Goal: Task Accomplishment & Management: Complete application form

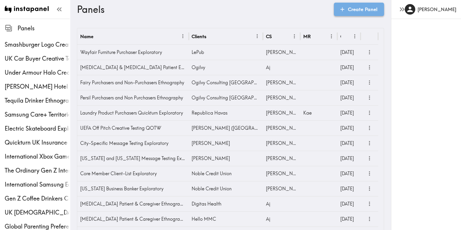
click at [352, 9] on link "Create Panel" at bounding box center [359, 9] width 50 height 13
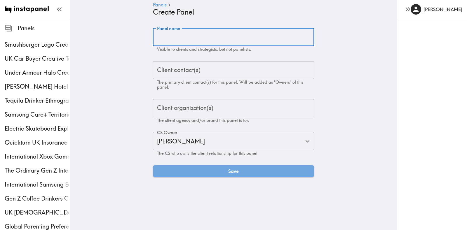
click at [235, 43] on input "Panel name" at bounding box center [233, 37] width 161 height 18
type input "Prospective Student Exploratory"
click at [213, 64] on input "Client contact(s)" at bounding box center [233, 70] width 156 height 13
paste input "lisa.mai@havaspeople.com"
type input "lisa.mai@havaspeople.com"
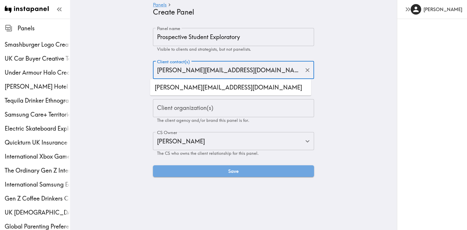
click at [201, 85] on li "lisa.mai@havaspeople.com" at bounding box center [230, 88] width 161 height 12
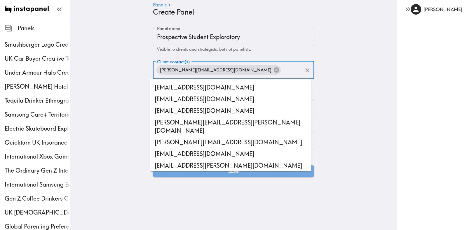
scroll to position [14706, 0]
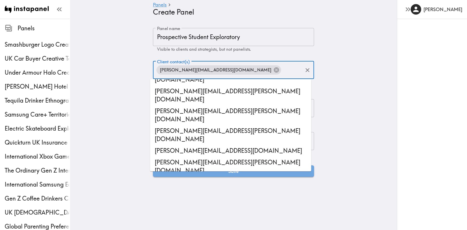
click at [140, 98] on main "Panels Create Panel Panel name Prospective Student Exploratory Panel name Visib…" at bounding box center [233, 103] width 327 height 168
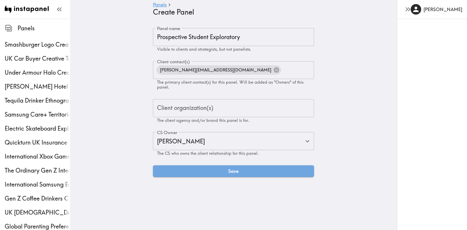
click at [190, 110] on div "Client organization(s) Client organization(s) The client agency and/or brand th…" at bounding box center [233, 111] width 161 height 24
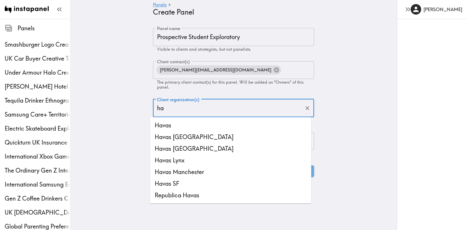
type input "h"
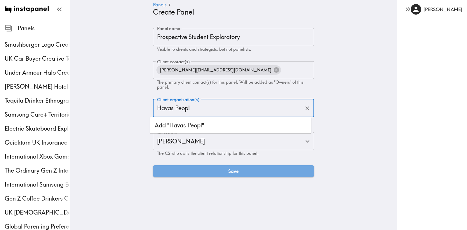
type input "Havas People"
click at [197, 128] on li "Add "Havas People"" at bounding box center [230, 126] width 161 height 12
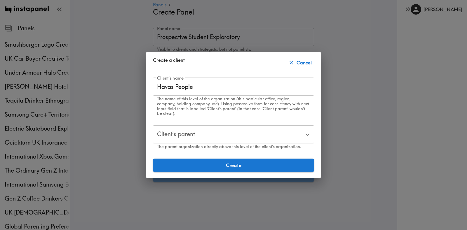
click at [178, 132] on div "Client's parent Client's parent The parent organization directly above this lev…" at bounding box center [233, 137] width 161 height 24
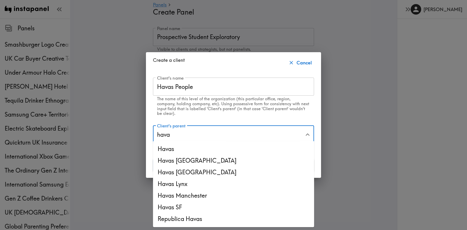
click at [178, 148] on li "Havas" at bounding box center [233, 149] width 161 height 12
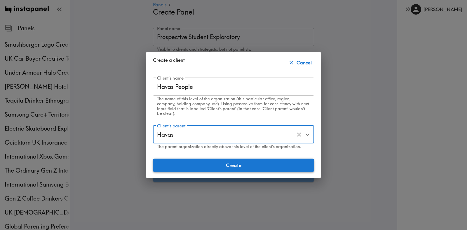
type input "Havas"
click at [211, 161] on button "Create" at bounding box center [233, 165] width 161 height 13
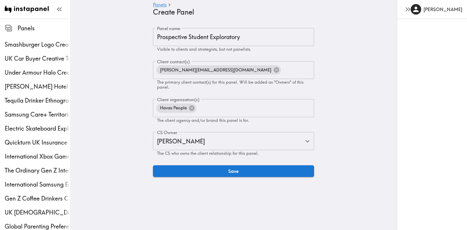
click at [115, 128] on main "Panels Create Panel Panel name Prospective Student Exploratory Panel name Visib…" at bounding box center [233, 103] width 327 height 168
click at [179, 139] on input "Kate" at bounding box center [224, 141] width 139 height 13
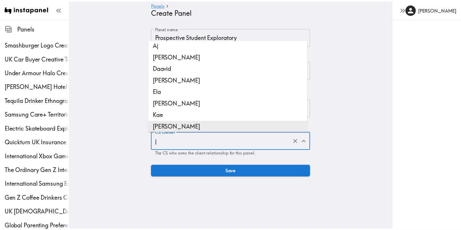
scroll to position [0, 0]
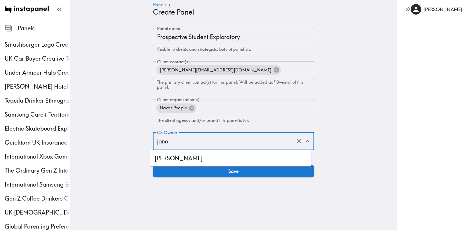
click at [182, 162] on li "Jono" at bounding box center [230, 159] width 161 height 12
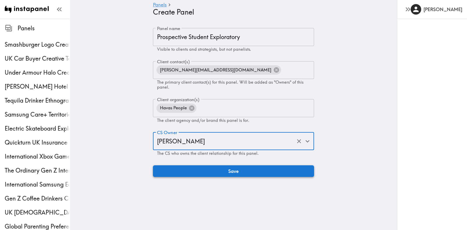
type input "Jono"
click at [185, 165] on button "Save" at bounding box center [233, 171] width 161 height 12
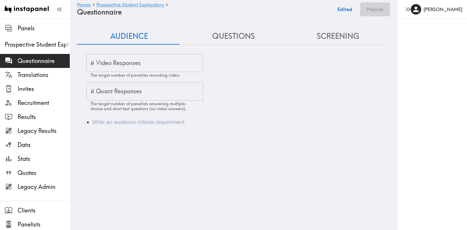
click at [137, 125] on li "Audience" at bounding box center [241, 122] width 299 height 8
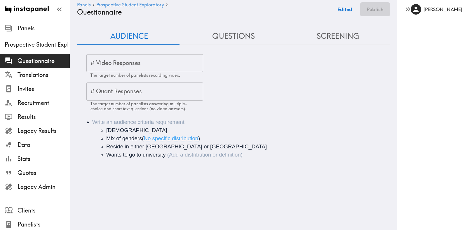
click at [99, 130] on ul "17-18 years old Mix of genders ( No specific distribution ) Reside in either Lo…" at bounding box center [241, 142] width 299 height 33
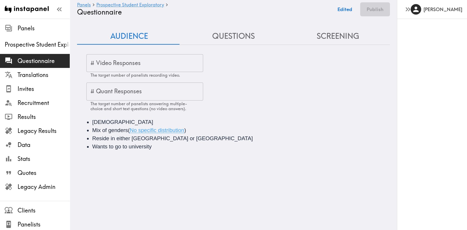
click at [105, 122] on span "17-18 years old" at bounding box center [122, 122] width 61 height 6
click at [116, 67] on input "# Video Responses" at bounding box center [144, 63] width 117 height 18
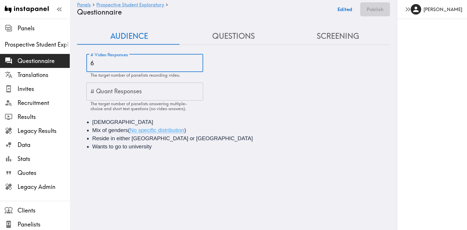
type input "6"
click at [231, 41] on button "Questions" at bounding box center [233, 36] width 104 height 17
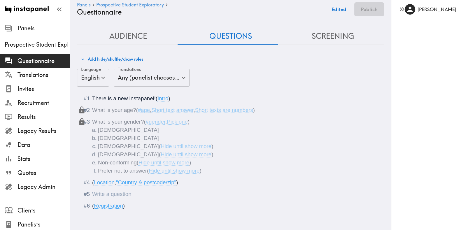
scroll to position [5, 0]
click at [92, 191] on div "Questionnaire" at bounding box center [92, 194] width 0 height 6
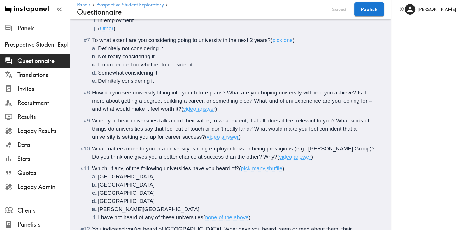
scroll to position [258, 0]
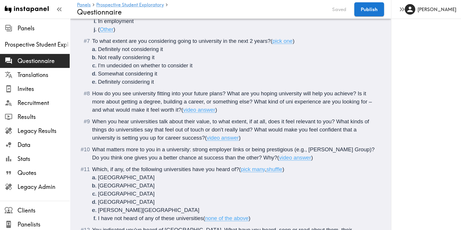
click at [193, 148] on span "What matters more to you in a university: strong employer links or being presti…" at bounding box center [234, 153] width 284 height 14
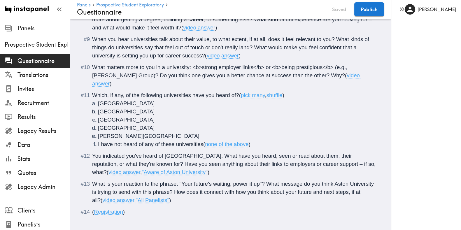
scroll to position [340, 0]
click at [165, 153] on span "You indicated you've heard of Aston University. What have you heard, seen or re…" at bounding box center [234, 164] width 285 height 22
click at [294, 153] on span "You indicated you've heard of <b>Aston University</b>. What have you heard, see…" at bounding box center [234, 164] width 285 height 22
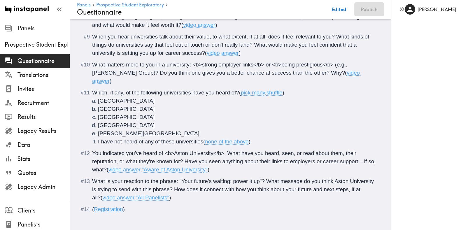
scroll to position [343, 0]
click at [180, 178] on span "What is your reaction to the phrase: "Your future's waiting; power it up"? What…" at bounding box center [233, 189] width 283 height 22
click at [271, 178] on span "What is your reaction to the phrase: <b>"Your future's waiting; power it up"? W…" at bounding box center [234, 189] width 285 height 22
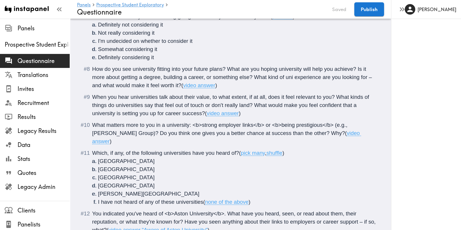
scroll to position [283, 0]
click at [185, 97] on span "When you hear universities talk about their value, to what extent, if at all, d…" at bounding box center [231, 105] width 279 height 22
click at [195, 105] on span "When you hear universities talk about <i>their value</i>, to what extent, if at…" at bounding box center [235, 105] width 286 height 22
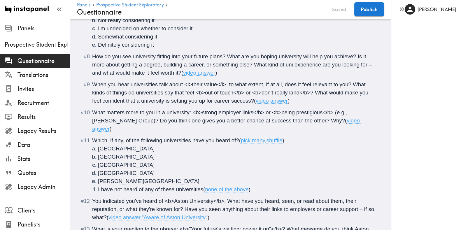
scroll to position [291, 0]
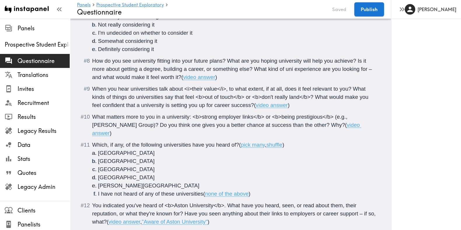
click at [170, 104] on span "When you hear universities talk about <i>their value</i>, to what extent, if at…" at bounding box center [231, 97] width 278 height 22
click at [260, 105] on span "When you hear universities talk about <i>their value</i>, to what extent, if at…" at bounding box center [231, 97] width 278 height 22
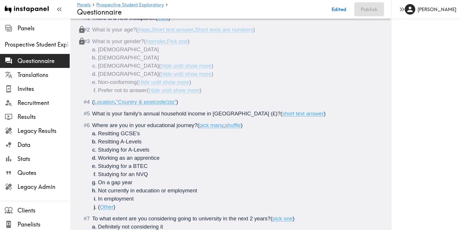
scroll to position [0, 0]
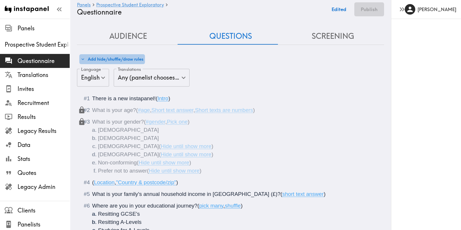
click at [118, 55] on button "Add hide/shuffle/draw rules" at bounding box center [112, 59] width 66 height 10
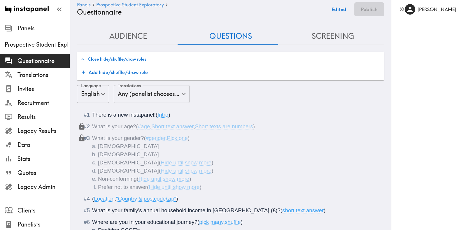
click at [129, 73] on button "Add hide/shuffle/draw rule" at bounding box center [114, 73] width 71 height 12
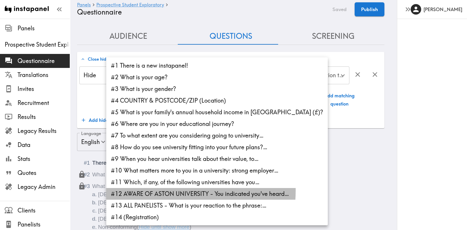
click at [156, 191] on li "#12 AWARE OF ASTON UNIVERSITY - You indicated you've heard…" at bounding box center [216, 194] width 221 height 12
type input "a59037d8-9124-463c-97a6-6fc3da4934ff"
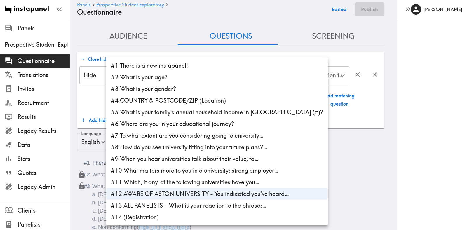
click at [320, 68] on div at bounding box center [233, 115] width 467 height 230
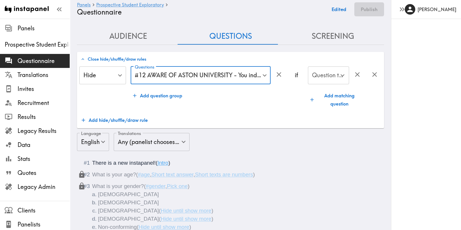
click at [324, 75] on div "Question to match panelists on Question to match panelists on" at bounding box center [328, 76] width 41 height 19
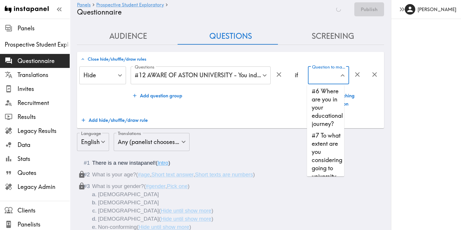
scroll to position [108, 0]
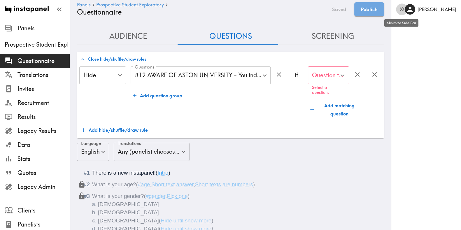
click at [405, 8] on icon "button" at bounding box center [402, 9] width 8 height 8
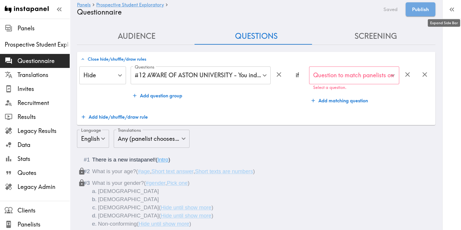
click at [365, 76] on input "Question to match panelists on" at bounding box center [350, 75] width 76 height 13
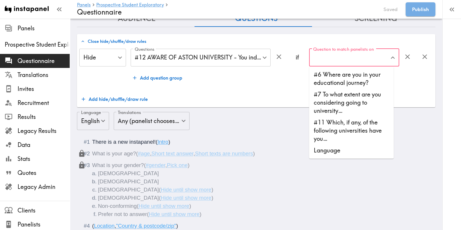
scroll to position [19, 0]
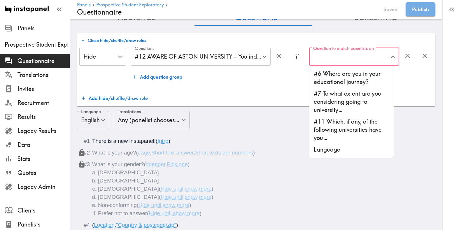
click at [350, 132] on li "#11 Which, if any, of the following universities have you…" at bounding box center [351, 130] width 85 height 28
type input "#11 Which, if any, of the following universities have you…"
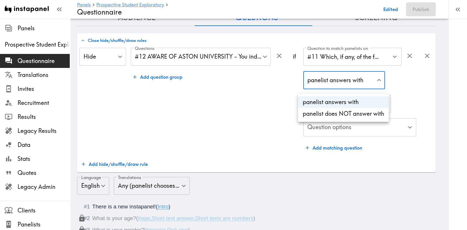
click at [333, 113] on li "panelist does NOT answer with" at bounding box center [343, 114] width 91 height 12
type input "true"
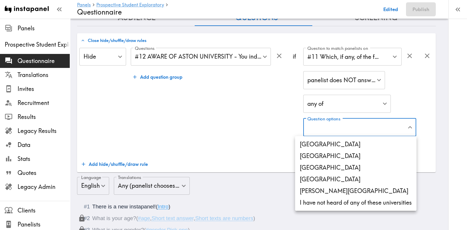
click at [327, 145] on li "Aston University" at bounding box center [355, 145] width 121 height 12
type input "c5ca0d6a-6356-48c7-9cae-1b3f1bff82cd"
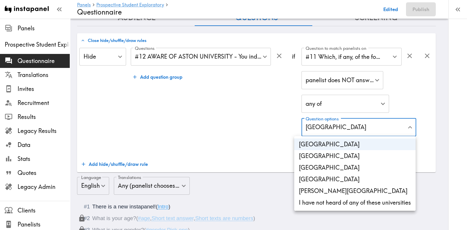
click at [244, 115] on div at bounding box center [233, 115] width 467 height 230
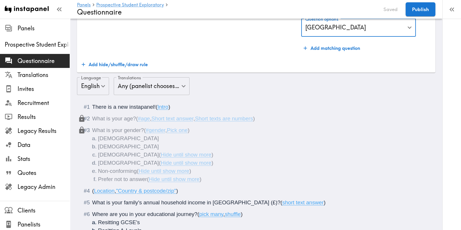
scroll to position [0, 0]
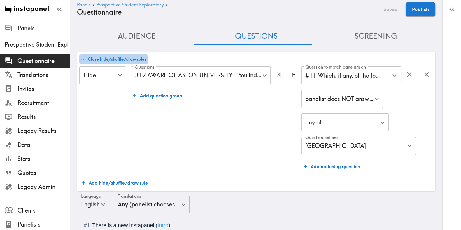
click at [129, 60] on button "Close hide/shuffle/draw rules" at bounding box center [113, 59] width 69 height 10
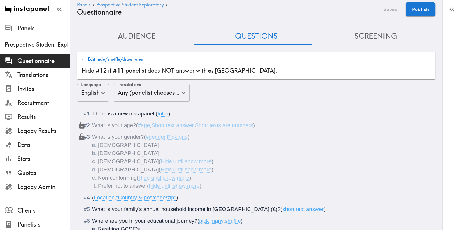
click at [343, 32] on button "Screening" at bounding box center [376, 36] width 120 height 17
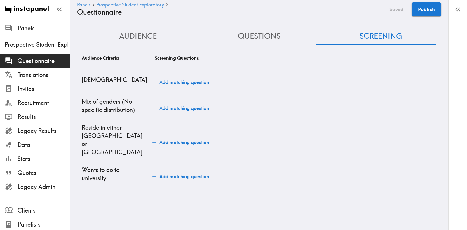
click at [165, 87] on button "Add matching question" at bounding box center [180, 82] width 61 height 12
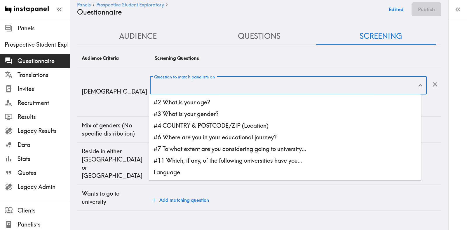
click at [203, 90] on input "Question to match panelists on" at bounding box center [284, 85] width 263 height 13
click at [205, 99] on li "#2 What is your age?" at bounding box center [285, 103] width 272 height 12
type input "#2 What is your age?"
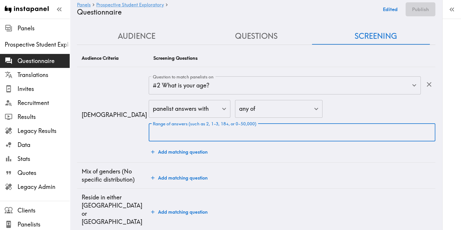
click at [248, 125] on div "Range of answers (such as 2, 1-3, 18+, or 0-50,000) Range of answers (such as 2…" at bounding box center [292, 132] width 287 height 18
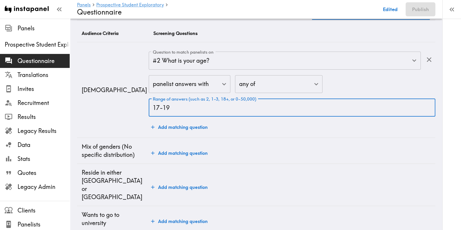
type input "17-19"
click at [184, 181] on button "Add matching question" at bounding box center [179, 187] width 61 height 12
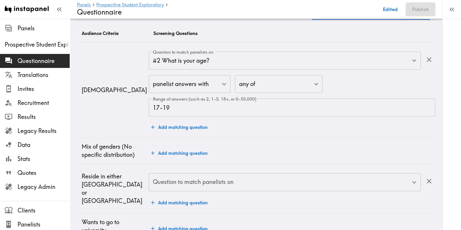
scroll to position [48, 0]
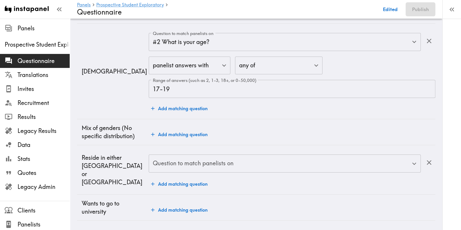
click at [196, 163] on input "Question to match panelists on" at bounding box center [280, 163] width 258 height 13
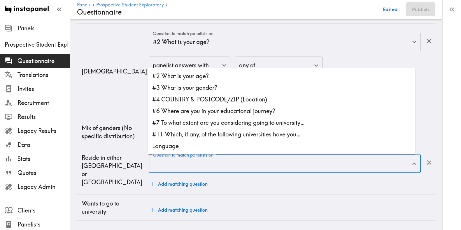
click at [237, 95] on li "#4 COUNTRY & POSTCODE/ZIP (Location)" at bounding box center [282, 100] width 268 height 12
type input "#4 COUNTRY & POSTCODE/ZIP (Location)"
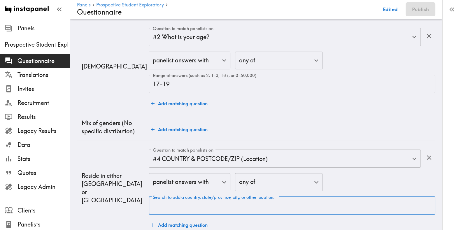
click at [204, 204] on input "Search to add a country, state/province, city, or other location." at bounding box center [291, 206] width 281 height 13
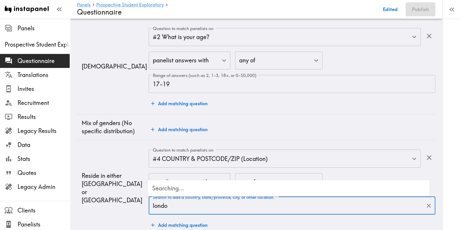
type input "london"
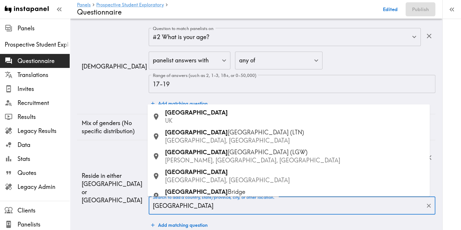
drag, startPoint x: 177, startPoint y: 106, endPoint x: 179, endPoint y: 113, distance: 7.3
click at [178, 107] on ul "London UK London Luton Airport (LTN) Airport Way, Luton, UK London Gatwick Airp…" at bounding box center [289, 150] width 282 height 92
click at [180, 113] on span "London" at bounding box center [196, 112] width 63 height 7
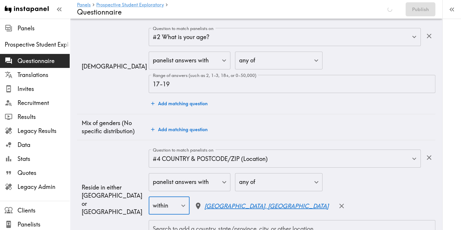
scroll to position [150, 0]
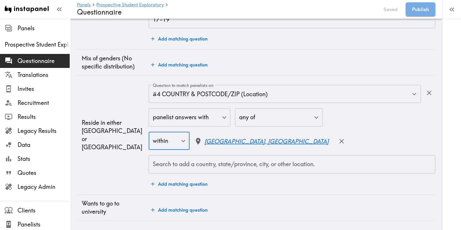
click at [176, 166] on div "Search to add a country, state/province, city, or other location." at bounding box center [292, 164] width 287 height 18
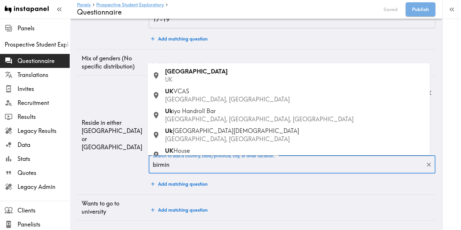
type input "birming"
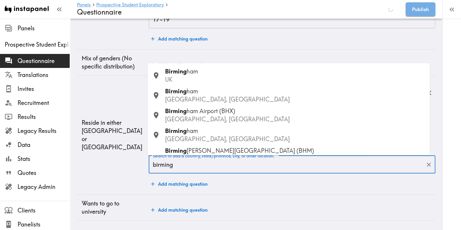
click at [181, 68] on span "Birming" at bounding box center [176, 71] width 22 height 7
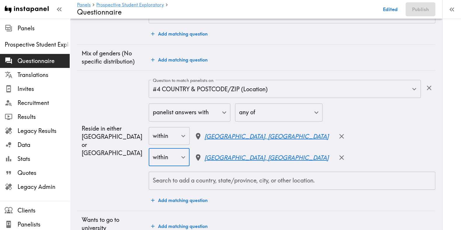
scroll to position [172, 0]
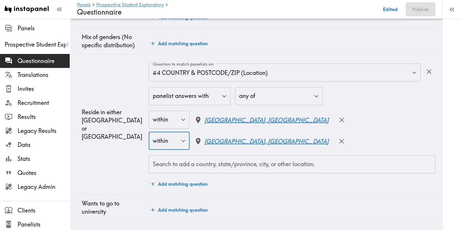
click at [172, 204] on button "Add matching question" at bounding box center [179, 210] width 61 height 12
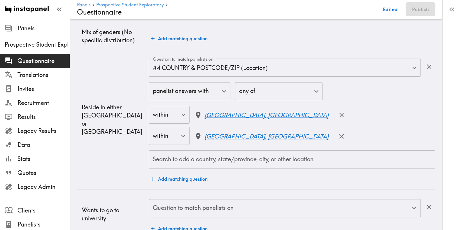
click at [190, 209] on input "Question to match panelists on" at bounding box center [280, 208] width 258 height 13
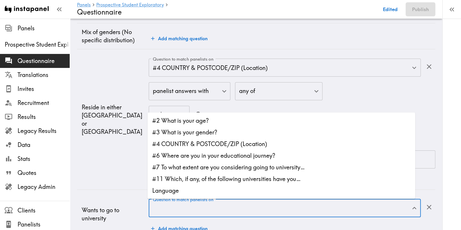
click at [205, 154] on li "#6 Where are you in your educational journey?" at bounding box center [282, 156] width 268 height 12
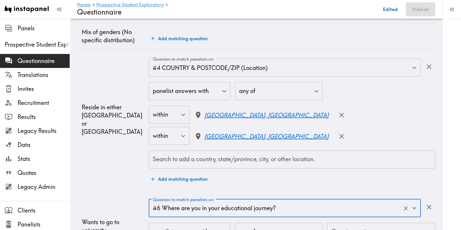
click at [81, 184] on td "Reside in either London or Birmingham" at bounding box center [113, 119] width 72 height 141
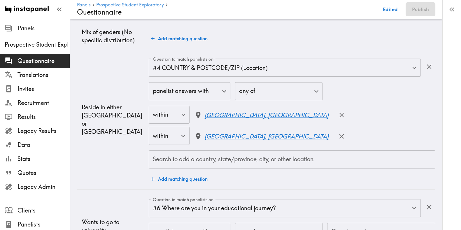
scroll to position [219, 0]
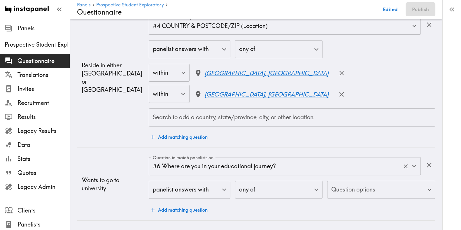
click at [241, 160] on input "#6 Where are you in your educational journey?" at bounding box center [276, 166] width 251 height 13
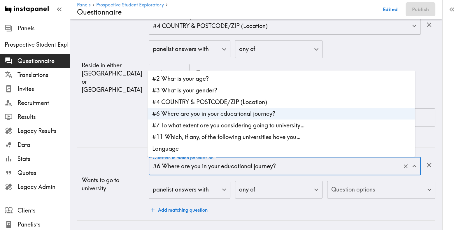
click at [211, 123] on li "#7 To what extent are you considering going to university…" at bounding box center [282, 126] width 268 height 12
type input "#7 To what extent are you considering going to university…"
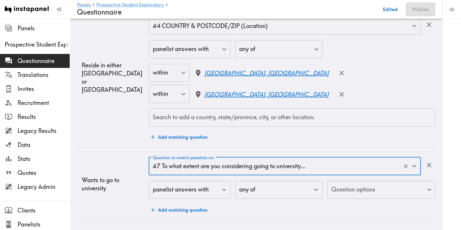
click at [360, 188] on body "Instapanel - Panels - Prospective Student Exploratory - Questionnaire Panels Pr…" at bounding box center [230, 17] width 461 height 425
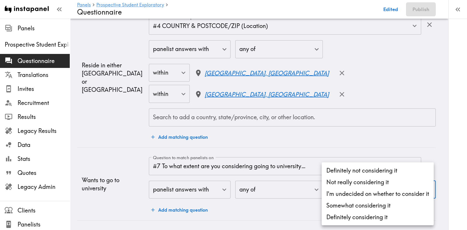
click at [343, 214] on li "Definitely considering it" at bounding box center [377, 217] width 112 height 12
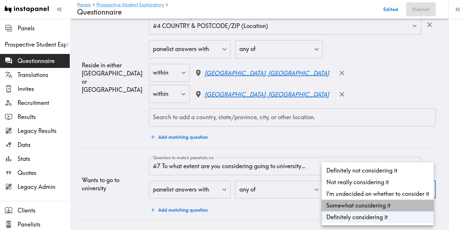
click at [342, 207] on li "Somewhat considering it" at bounding box center [377, 206] width 112 height 12
type input "fe2e4efb-43ad-4ac3-98ca-4cab7a12edb2,92fe3715-724b-47b6-b382-0fe25ad5bbd2"
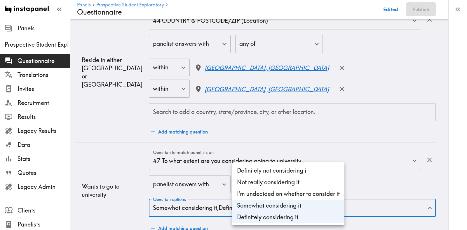
click at [124, 158] on div at bounding box center [233, 115] width 467 height 230
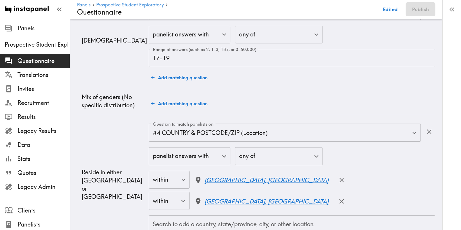
scroll to position [0, 0]
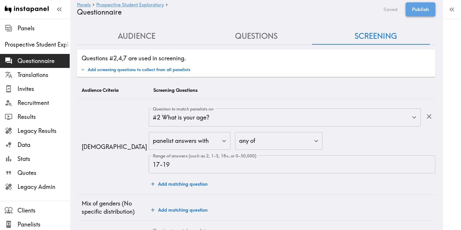
click at [414, 11] on button "Publish" at bounding box center [421, 9] width 30 height 14
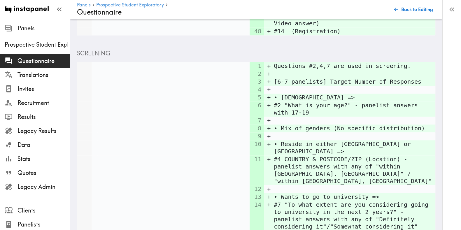
scroll to position [809, 0]
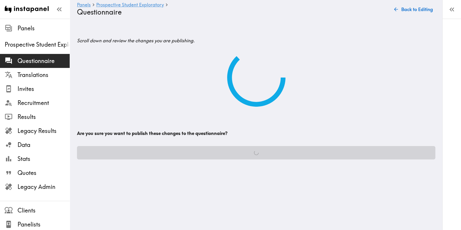
scroll to position [0, 0]
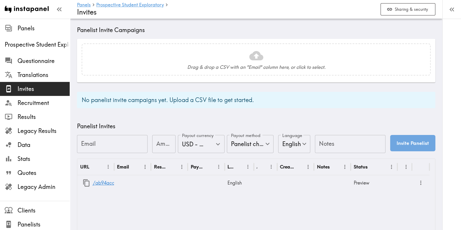
scroll to position [206, 0]
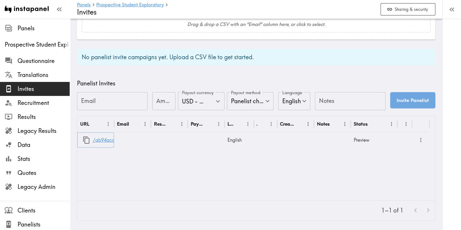
click at [96, 135] on link "/ab94acc6-6c6c-472c-bc71-9571f7f85702" at bounding box center [140, 140] width 95 height 15
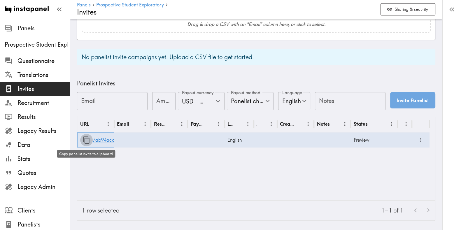
click at [84, 137] on icon "button" at bounding box center [87, 140] width 8 height 8
click at [89, 137] on icon "button" at bounding box center [86, 140] width 6 height 7
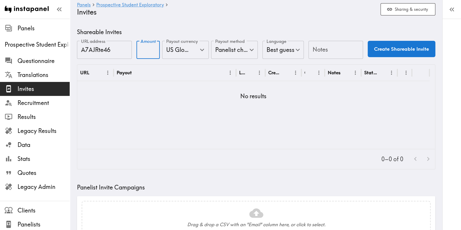
click at [144, 48] on input "Amount" at bounding box center [148, 50] width 23 height 18
type input "25"
click at [319, 49] on input "Notes" at bounding box center [336, 50] width 55 height 18
type input "UI"
click at [392, 54] on button "Create Shareable Invite" at bounding box center [402, 49] width 68 height 16
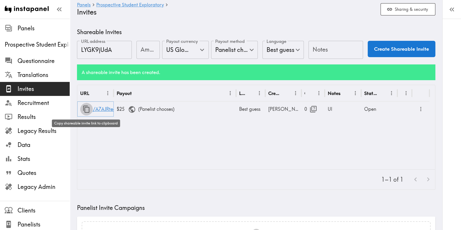
click at [88, 106] on icon "button" at bounding box center [87, 109] width 8 height 8
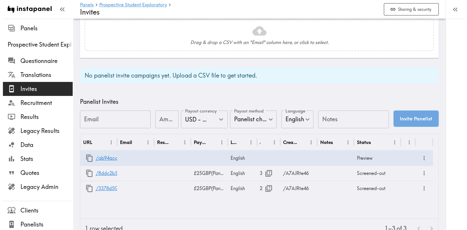
scroll to position [203, 0]
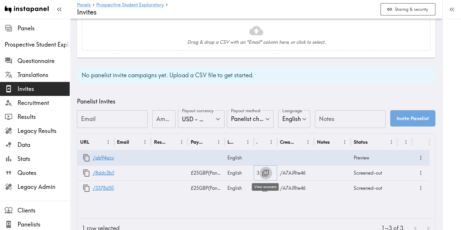
click at [264, 176] on icon "button" at bounding box center [266, 173] width 8 height 8
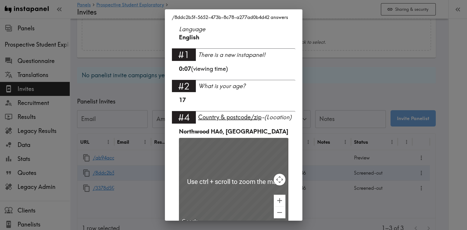
scroll to position [17, 0]
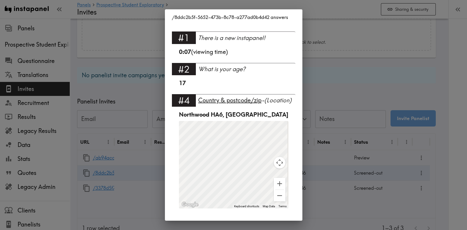
click at [354, 179] on div "/8ddc2b5f-5652-473b-8c78-a277ad0b4d42 answers Language English #1 There is a ne…" at bounding box center [233, 115] width 467 height 230
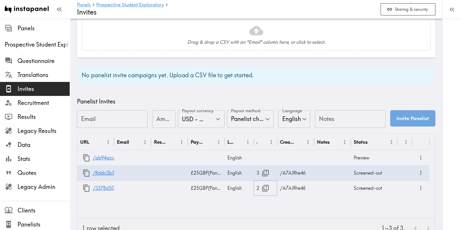
click at [269, 188] on icon "button" at bounding box center [266, 188] width 8 height 8
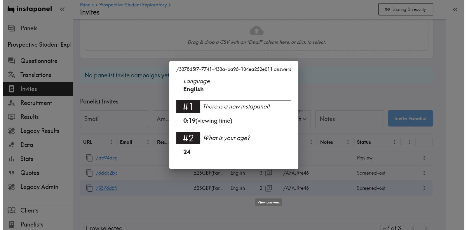
scroll to position [0, 0]
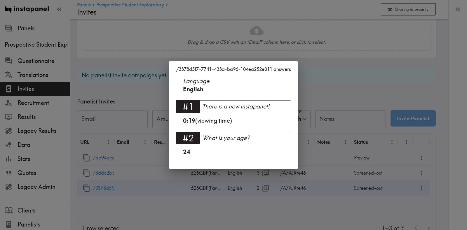
click at [375, 154] on div "/3378d5f7-7741-433a-ba96-104ea252e011 answers Language English #1 There is a ne…" at bounding box center [233, 115] width 467 height 230
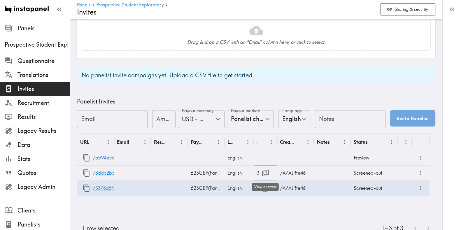
click at [263, 170] on icon "button" at bounding box center [266, 173] width 8 height 8
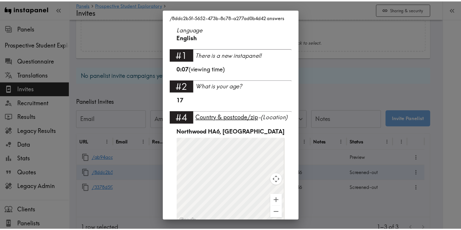
scroll to position [17, 0]
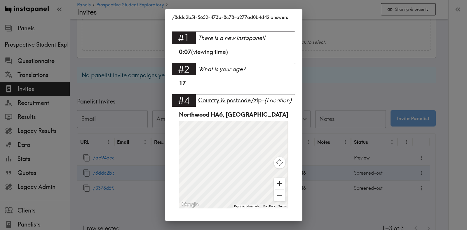
click at [275, 181] on button "Zoom in" at bounding box center [280, 184] width 12 height 12
drag, startPoint x: 249, startPoint y: 183, endPoint x: 231, endPoint y: 166, distance: 25.0
click at [231, 166] on div "To activate drag with keyboard, press Alt + Enter. Once in keyboard drag state,…" at bounding box center [233, 165] width 109 height 88
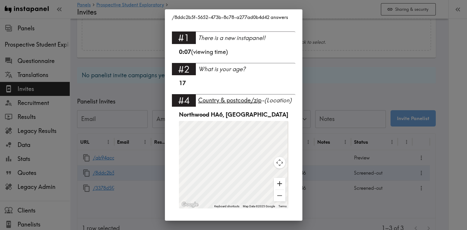
click at [277, 184] on button "Zoom in" at bounding box center [280, 184] width 12 height 12
drag, startPoint x: 236, startPoint y: 151, endPoint x: 266, endPoint y: 194, distance: 52.8
click at [266, 194] on div "To activate drag with keyboard, press Alt + Enter. Once in keyboard drag state,…" at bounding box center [233, 165] width 109 height 88
click at [277, 183] on button "Zoom in" at bounding box center [280, 184] width 12 height 12
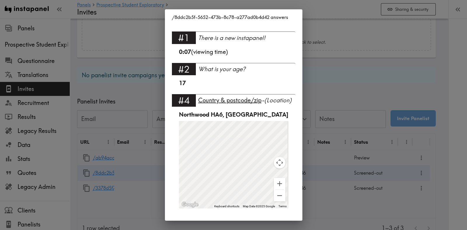
drag, startPoint x: 241, startPoint y: 170, endPoint x: 203, endPoint y: 156, distance: 40.5
click at [203, 156] on div "To activate drag with keyboard, press Alt + Enter. Once in keyboard drag state,…" at bounding box center [233, 165] width 109 height 88
drag, startPoint x: 214, startPoint y: 158, endPoint x: 264, endPoint y: 188, distance: 58.0
click at [264, 188] on div "To activate drag with keyboard, press Alt + Enter. Once in keyboard drag state,…" at bounding box center [233, 165] width 109 height 88
drag, startPoint x: 224, startPoint y: 167, endPoint x: 287, endPoint y: 183, distance: 65.2
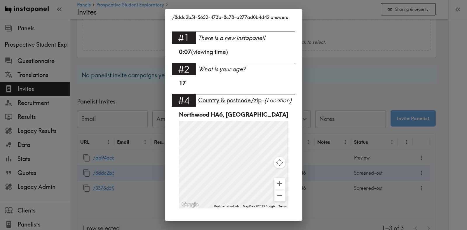
click at [287, 183] on div "Northwood HA6, UK To navigate the map with touch gestures double-tap and hold y…" at bounding box center [233, 163] width 123 height 105
click at [341, 126] on div "/8ddc2b5f-5652-473b-8c78-a277ad0b4d42 answers Language English #1 There is a ne…" at bounding box center [233, 115] width 467 height 230
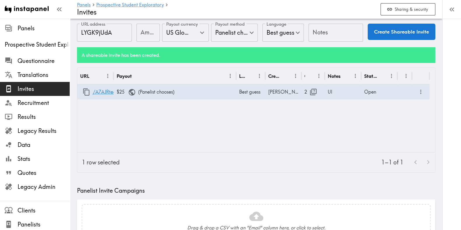
scroll to position [0, 0]
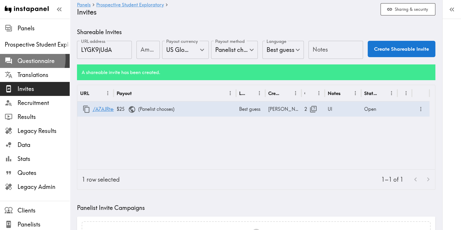
click at [23, 59] on span "Questionnaire" at bounding box center [44, 61] width 52 height 8
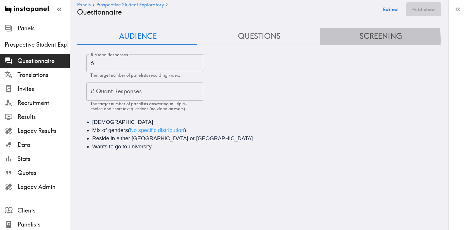
click at [362, 40] on button "Screening" at bounding box center [380, 36] width 121 height 17
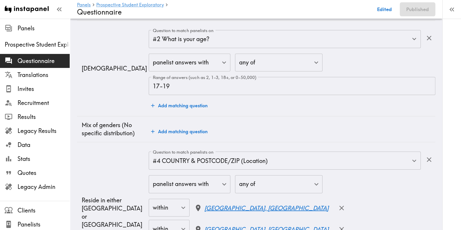
scroll to position [111, 0]
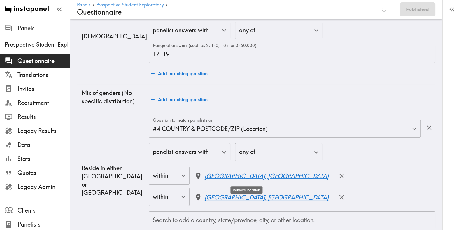
click at [335, 173] on button "button" at bounding box center [341, 176] width 13 height 13
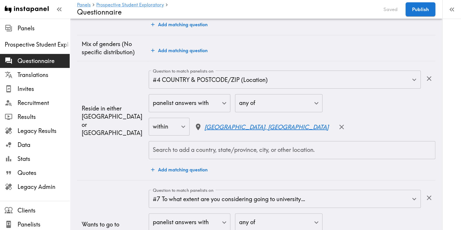
scroll to position [161, 0]
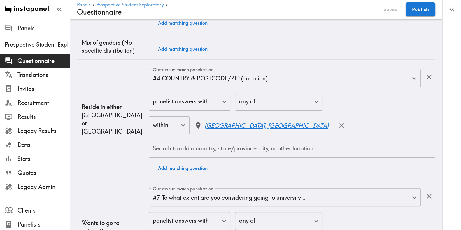
click at [233, 146] on input "Search to add a country, state/province, city, or other location." at bounding box center [291, 148] width 281 height 13
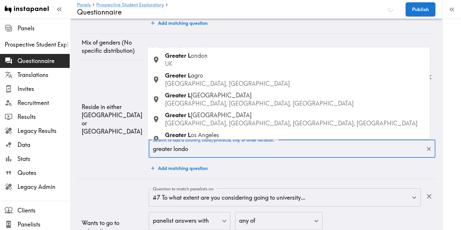
type input "greater london"
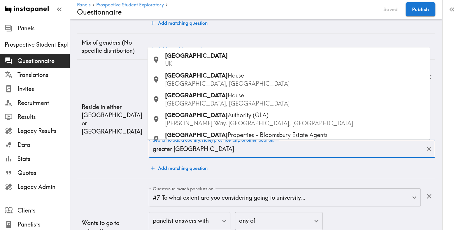
click at [220, 57] on div "Greater London UK" at bounding box center [295, 60] width 260 height 16
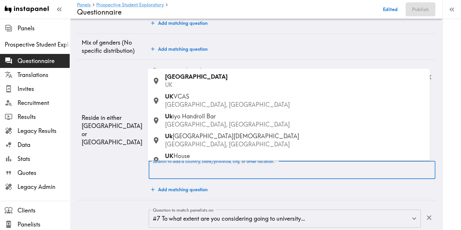
click at [194, 173] on input "Search to add a country, state/province, city, or other location." at bounding box center [291, 170] width 281 height 13
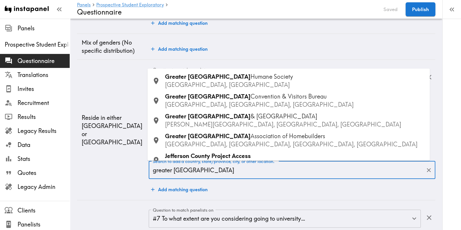
scroll to position [12, 0]
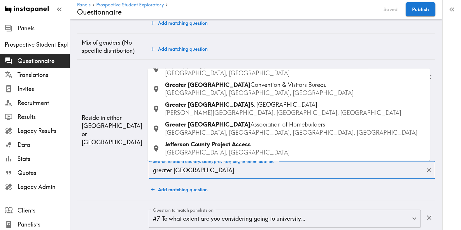
type input "greater birmingham"
click at [121, 178] on td "Reside in either London or Birmingham" at bounding box center [113, 130] width 72 height 141
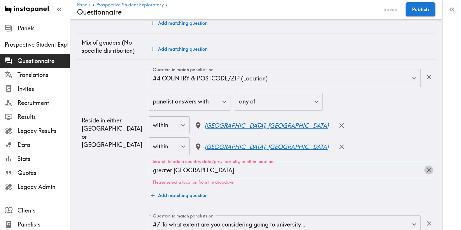
click at [426, 169] on icon "Clear" at bounding box center [429, 170] width 7 height 7
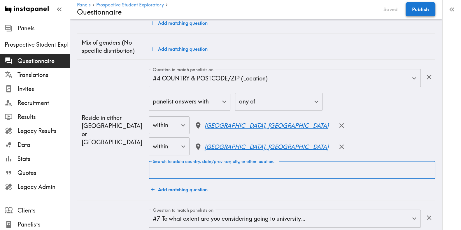
click at [416, 10] on button "Publish" at bounding box center [421, 9] width 30 height 14
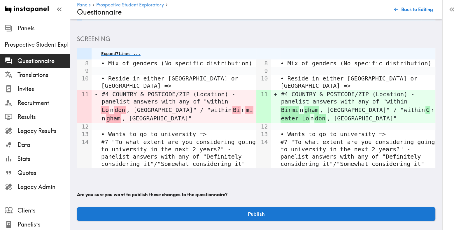
scroll to position [88, 0]
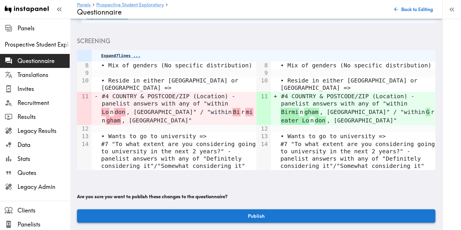
click at [249, 209] on button "Publish" at bounding box center [256, 215] width 358 height 13
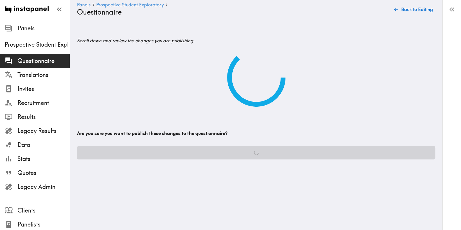
scroll to position [0, 0]
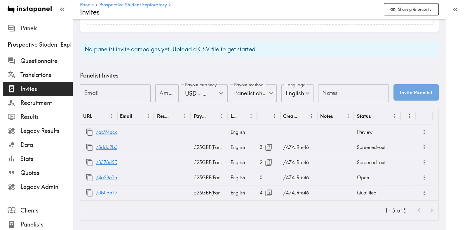
scroll to position [213, 0]
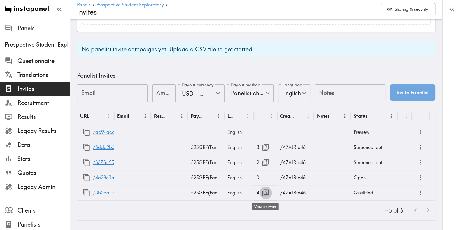
click at [260, 188] on button "button" at bounding box center [265, 193] width 13 height 13
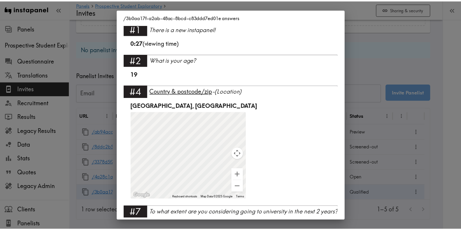
scroll to position [48, 0]
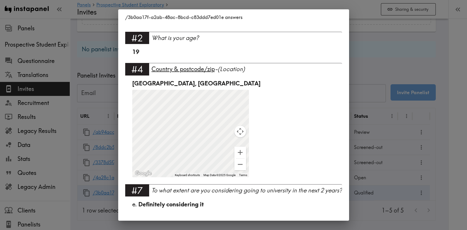
click at [380, 132] on div "/3b0aa17f-a2ab-48ac-8bcd-c83ddd7ed01e answers Language English #1 There is a ne…" at bounding box center [233, 115] width 467 height 230
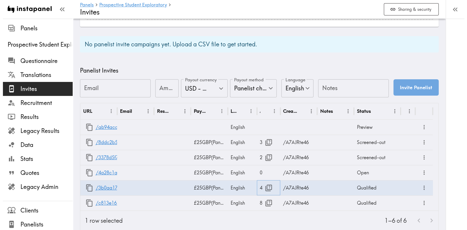
scroll to position [228, 0]
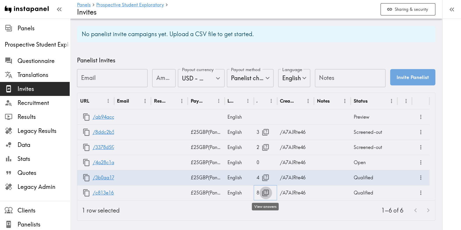
click at [264, 190] on icon "button" at bounding box center [266, 193] width 7 height 7
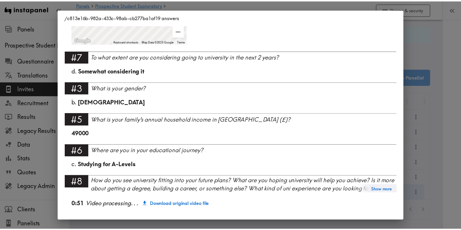
scroll to position [183, 0]
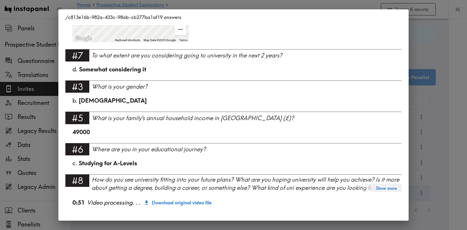
click at [449, 95] on div "/c813e16b-982a-433c-98ab-cb277ba1af19 answers Language English #1 There is a ne…" at bounding box center [233, 115] width 467 height 230
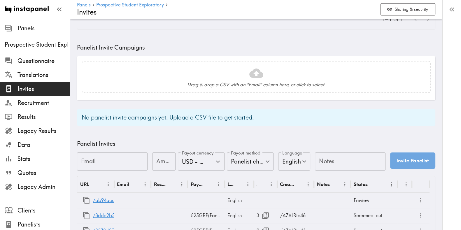
scroll to position [140, 0]
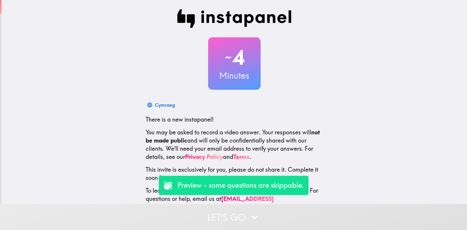
scroll to position [13, 0]
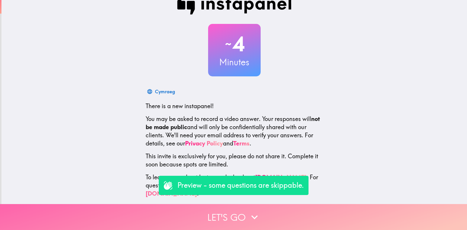
click at [214, 204] on button "Let's go" at bounding box center [233, 217] width 467 height 26
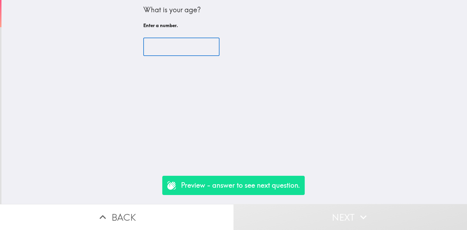
click at [170, 46] on input "number" at bounding box center [181, 47] width 76 height 18
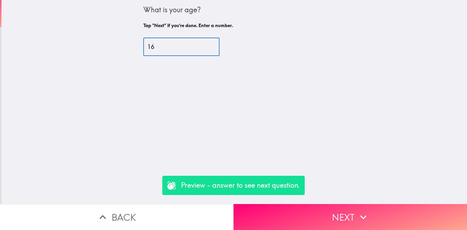
type input "16"
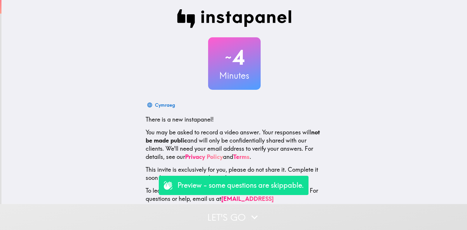
click at [211, 207] on button "Let's go" at bounding box center [233, 217] width 467 height 26
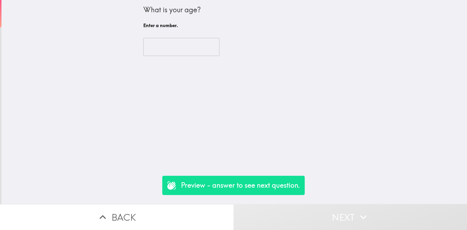
click at [169, 46] on input "number" at bounding box center [181, 47] width 76 height 18
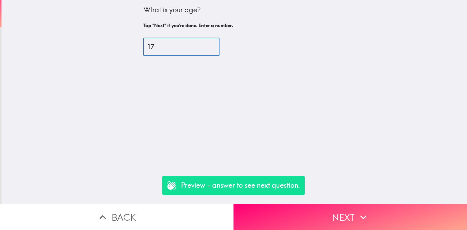
type input "17"
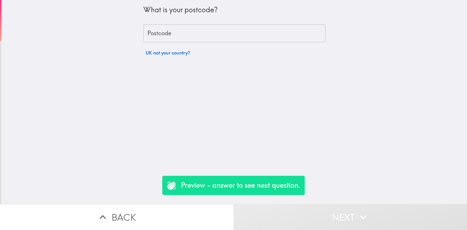
click at [195, 41] on input "Postcode" at bounding box center [234, 34] width 182 height 18
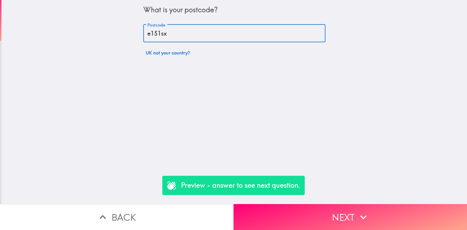
type input "e151sx"
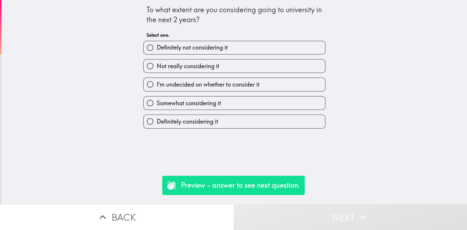
click at [200, 111] on div "Definitely considering it" at bounding box center [232, 119] width 187 height 18
click at [200, 108] on label "Somewhat considering it" at bounding box center [234, 103] width 181 height 13
click at [157, 108] on input "Somewhat considering it" at bounding box center [150, 103] width 13 height 13
radio input "true"
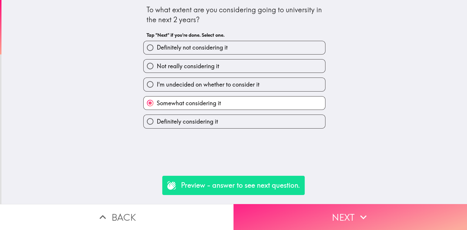
click at [333, 209] on button "Next" at bounding box center [349, 217] width 233 height 26
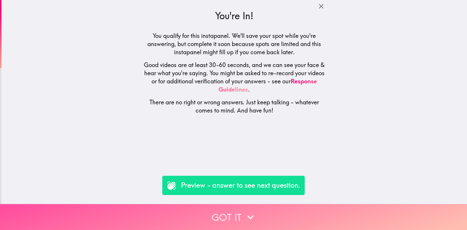
click at [333, 208] on button "Got it" at bounding box center [233, 217] width 467 height 26
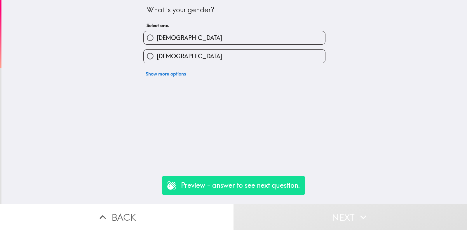
drag, startPoint x: 238, startPoint y: 49, endPoint x: 247, endPoint y: 57, distance: 12.4
click at [239, 50] on label "[DEMOGRAPHIC_DATA]" at bounding box center [234, 56] width 181 height 13
click at [157, 50] on input "[DEMOGRAPHIC_DATA]" at bounding box center [150, 56] width 13 height 13
radio input "true"
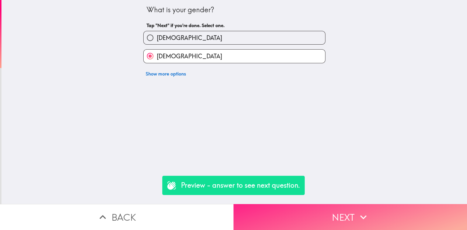
click at [373, 211] on button "Next" at bounding box center [349, 217] width 233 height 26
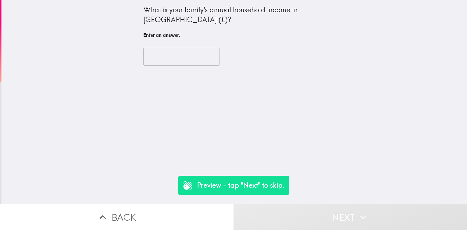
click at [185, 58] on input "text" at bounding box center [181, 57] width 76 height 18
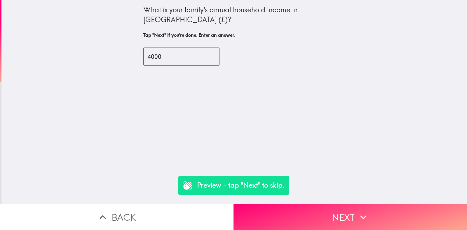
type input "4000"
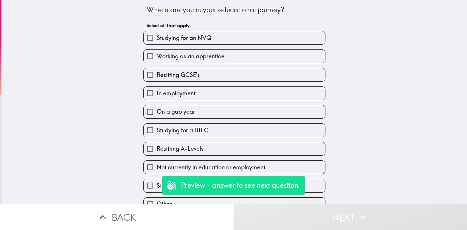
click at [191, 77] on span "Resitting GCSE's" at bounding box center [178, 75] width 43 height 8
click at [157, 77] on input "Resitting GCSE's" at bounding box center [150, 74] width 13 height 13
checkbox input "true"
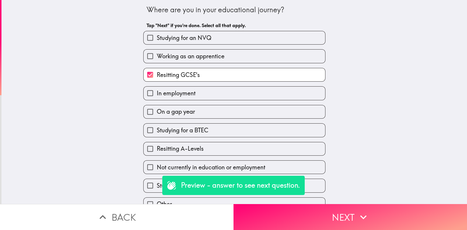
click at [200, 102] on div "On a gap year" at bounding box center [232, 109] width 187 height 18
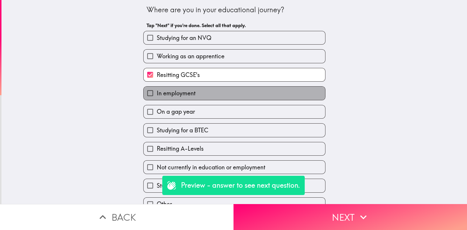
click at [198, 92] on label "In employment" at bounding box center [234, 93] width 181 height 13
click at [157, 92] on input "In employment" at bounding box center [150, 93] width 13 height 13
checkbox input "true"
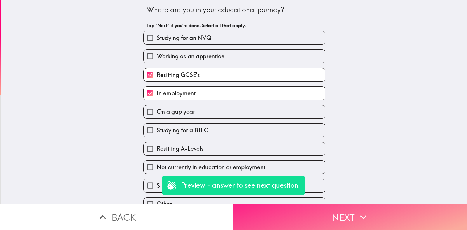
click at [328, 209] on button "Next" at bounding box center [349, 217] width 233 height 26
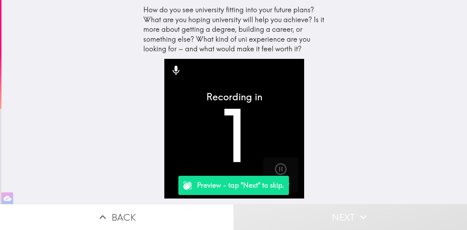
click at [332, 204] on button "Next" at bounding box center [349, 217] width 233 height 26
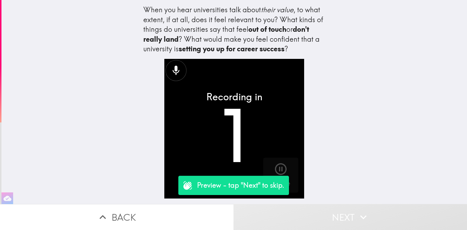
click at [332, 204] on button "Next" at bounding box center [349, 217] width 233 height 26
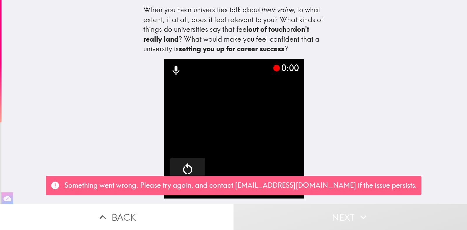
click at [326, 205] on button "Next" at bounding box center [349, 217] width 233 height 26
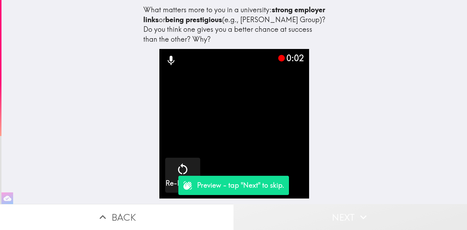
click at [326, 204] on button "Next" at bounding box center [349, 217] width 233 height 26
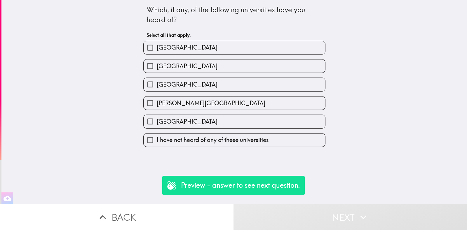
click at [231, 92] on div "Queen Mary University of London" at bounding box center [232, 101] width 187 height 18
drag, startPoint x: 231, startPoint y: 92, endPoint x: 230, endPoint y: 87, distance: 5.1
click at [230, 90] on div "Staffordshire University Aston University Birmingham City University Queen Mary…" at bounding box center [232, 91] width 187 height 111
click at [229, 86] on label "Birmingham City University" at bounding box center [234, 84] width 181 height 13
click at [157, 86] on input "Birmingham City University" at bounding box center [150, 84] width 13 height 13
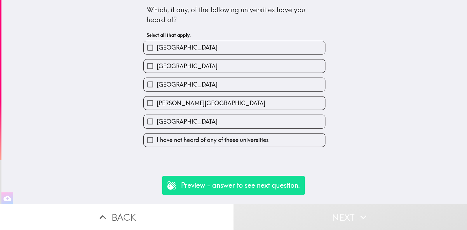
checkbox input "true"
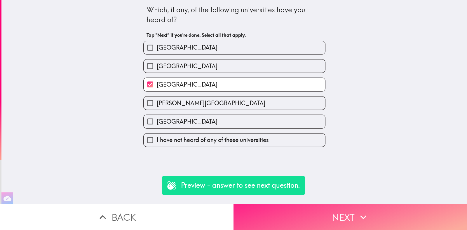
click at [357, 214] on icon "button" at bounding box center [363, 217] width 13 height 13
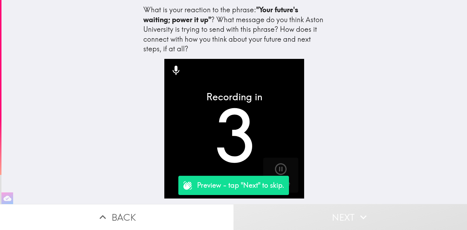
click at [172, 218] on button "Back" at bounding box center [116, 217] width 233 height 26
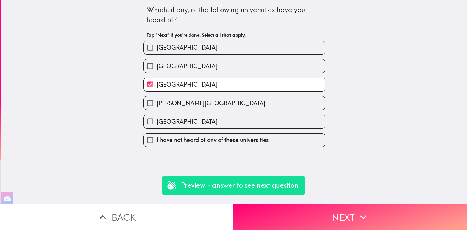
click at [193, 63] on label "Aston University" at bounding box center [234, 66] width 181 height 13
click at [157, 63] on input "Aston University" at bounding box center [150, 66] width 13 height 13
checkbox input "true"
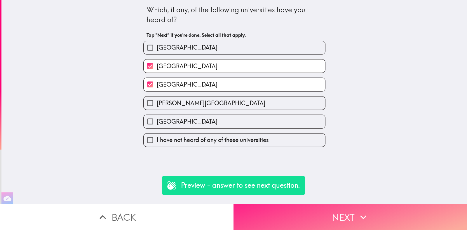
click at [358, 217] on icon "button" at bounding box center [363, 217] width 13 height 13
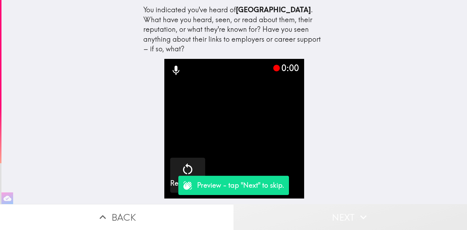
click at [358, 217] on icon "button" at bounding box center [363, 217] width 13 height 13
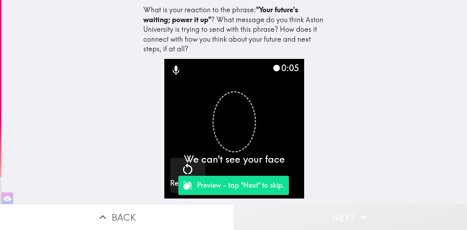
click at [358, 217] on icon "button" at bounding box center [363, 217] width 13 height 13
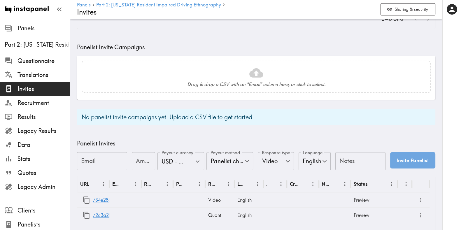
scroll to position [141, 0]
click at [110, 200] on div at bounding box center [125, 199] width 32 height 15
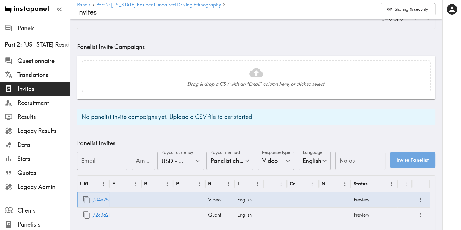
click at [102, 200] on link "/34e288ba-9f62-46db-a470-3e81fc9eca8b" at bounding box center [141, 200] width 96 height 15
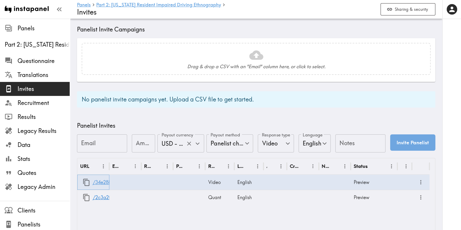
scroll to position [160, 0]
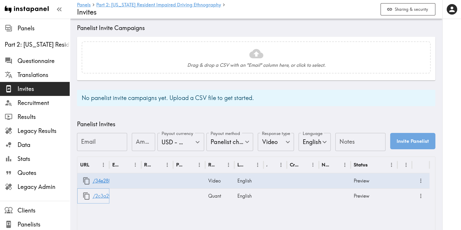
click at [101, 196] on link "/2c3a2f93-7c6e-4ebc-8f52-2b0cf56a943e" at bounding box center [140, 196] width 94 height 15
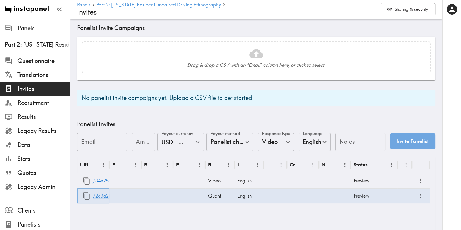
scroll to position [0, 0]
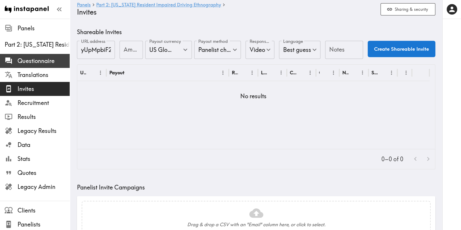
click at [43, 60] on span "Questionnaire" at bounding box center [44, 61] width 52 height 8
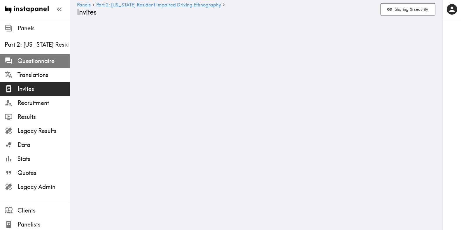
click at [44, 62] on span "Questionnaire" at bounding box center [44, 61] width 52 height 8
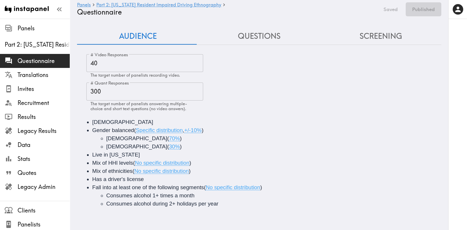
click at [249, 36] on button "Questions" at bounding box center [258, 36] width 121 height 17
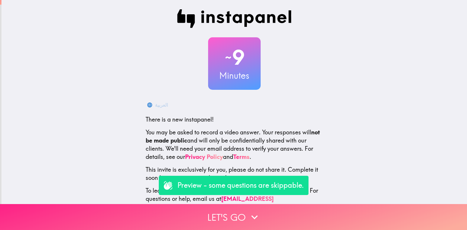
click at [229, 210] on button "Let's go" at bounding box center [233, 217] width 467 height 26
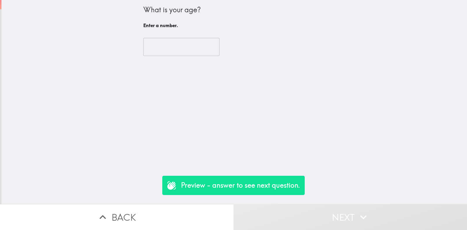
click at [169, 43] on input "number" at bounding box center [181, 47] width 76 height 18
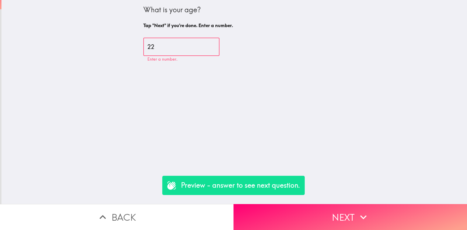
type input "22"
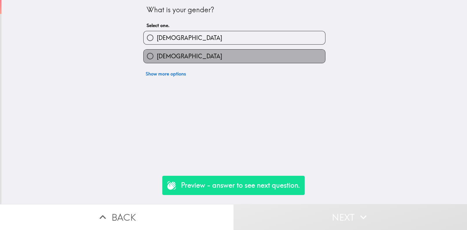
click at [203, 61] on label "[DEMOGRAPHIC_DATA]" at bounding box center [234, 56] width 181 height 13
click at [157, 61] on input "[DEMOGRAPHIC_DATA]" at bounding box center [150, 56] width 13 height 13
radio input "true"
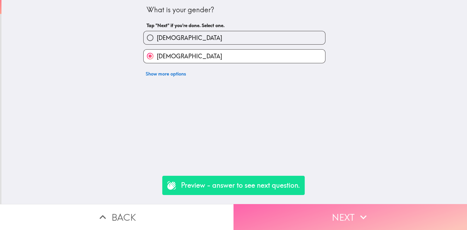
click at [313, 207] on button "Next" at bounding box center [349, 217] width 233 height 26
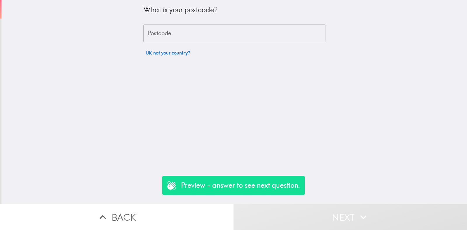
click at [170, 53] on button "UK not your country?" at bounding box center [167, 53] width 49 height 12
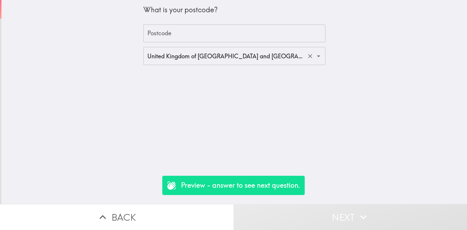
click at [184, 61] on input "United Kingdom of [GEOGRAPHIC_DATA] and [GEOGRAPHIC_DATA] ([GEOGRAPHIC_DATA])" at bounding box center [226, 56] width 160 height 13
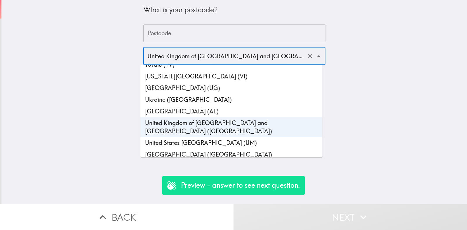
scroll to position [2724, 0]
click at [183, 148] on li "[GEOGRAPHIC_DATA] ([GEOGRAPHIC_DATA])" at bounding box center [231, 154] width 182 height 12
type input "[GEOGRAPHIC_DATA] ([GEOGRAPHIC_DATA])"
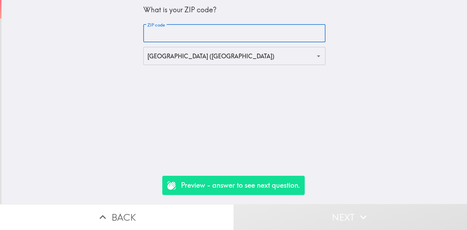
click at [172, 37] on input "ZIP code" at bounding box center [234, 34] width 182 height 18
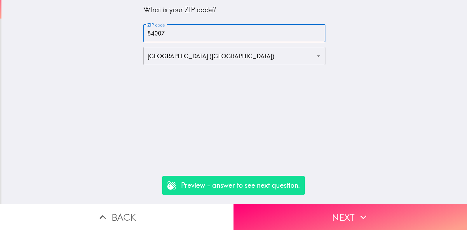
type input "84007"
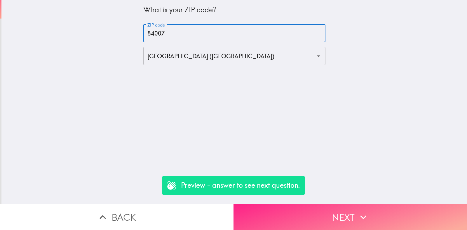
click at [300, 211] on button "Next" at bounding box center [349, 217] width 233 height 26
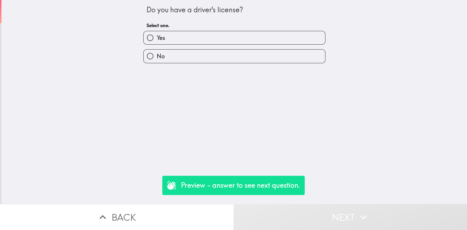
click at [196, 37] on label "Yes" at bounding box center [234, 37] width 181 height 13
click at [157, 37] on input "Yes" at bounding box center [150, 37] width 13 height 13
radio input "true"
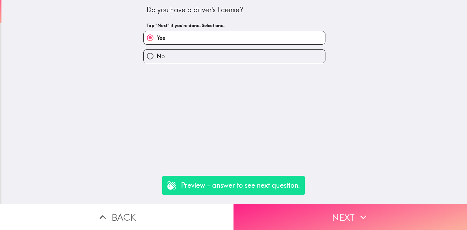
click at [319, 205] on button "Next" at bounding box center [349, 217] width 233 height 26
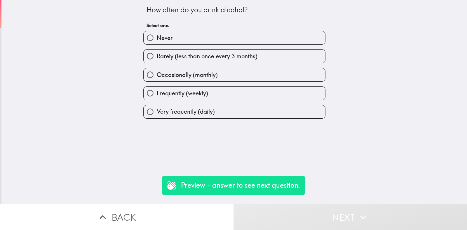
click at [166, 61] on label "Rarely (less than once every 3 months)" at bounding box center [234, 56] width 181 height 13
click at [157, 61] on input "Rarely (less than once every 3 months)" at bounding box center [150, 56] width 13 height 13
radio input "true"
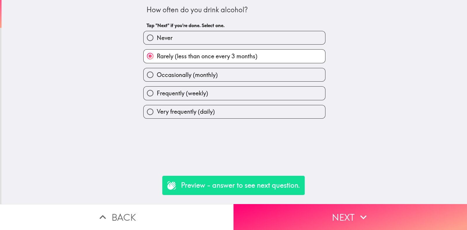
click at [305, 212] on button "Next" at bounding box center [349, 217] width 233 height 26
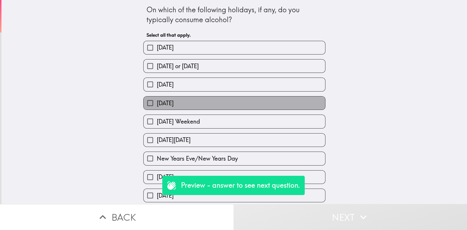
click at [195, 97] on label "[DATE]" at bounding box center [234, 103] width 181 height 13
click at [157, 97] on input "[DATE]" at bounding box center [150, 103] width 13 height 13
checkbox input "true"
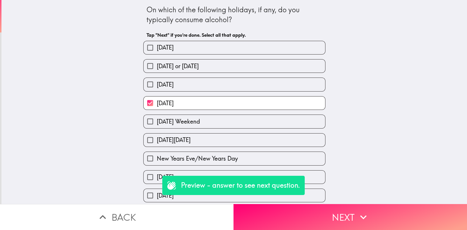
click at [194, 82] on label "[DATE]" at bounding box center [234, 84] width 181 height 13
click at [157, 82] on input "[DATE]" at bounding box center [150, 84] width 13 height 13
checkbox input "true"
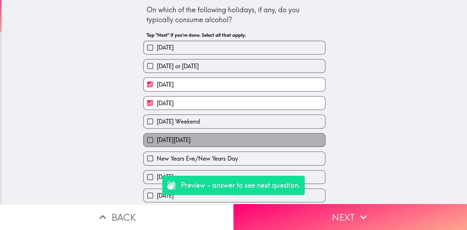
click at [261, 134] on label "[DATE][DATE]" at bounding box center [234, 140] width 181 height 13
click at [157, 134] on input "[DATE][DATE]" at bounding box center [150, 140] width 13 height 13
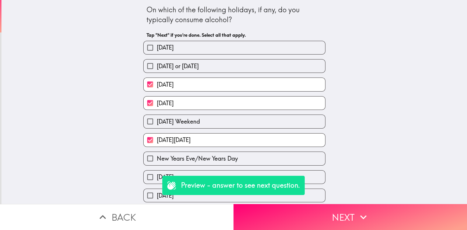
drag, startPoint x: 190, startPoint y: 137, endPoint x: 267, endPoint y: 158, distance: 79.0
click at [190, 138] on span "[DATE][DATE]" at bounding box center [174, 140] width 34 height 8
click at [157, 138] on input "[DATE][DATE]" at bounding box center [150, 140] width 13 height 13
checkbox input "false"
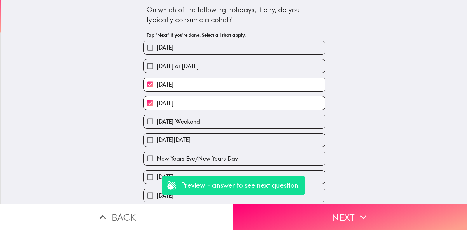
click at [336, 219] on button "Next" at bounding box center [349, 217] width 233 height 26
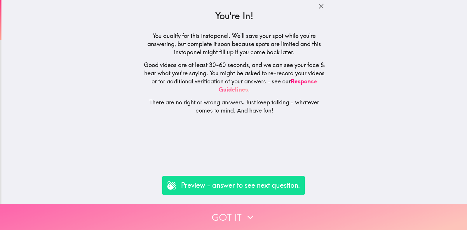
click at [235, 218] on button "Got it" at bounding box center [233, 217] width 467 height 26
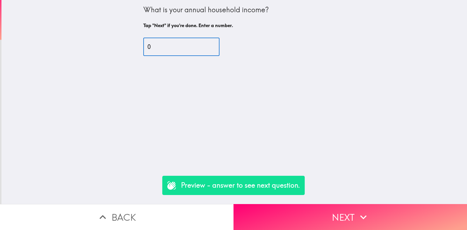
type input "0"
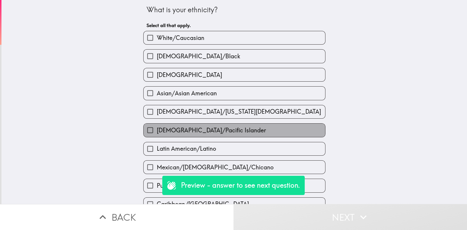
click at [195, 124] on label "[DEMOGRAPHIC_DATA]/Pacific Islander" at bounding box center [234, 130] width 181 height 13
click at [157, 124] on input "[DEMOGRAPHIC_DATA]/Pacific Islander" at bounding box center [150, 130] width 13 height 13
checkbox input "true"
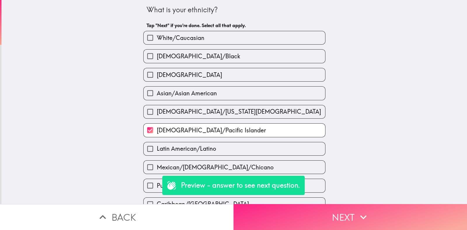
click at [383, 208] on button "Next" at bounding box center [349, 217] width 233 height 26
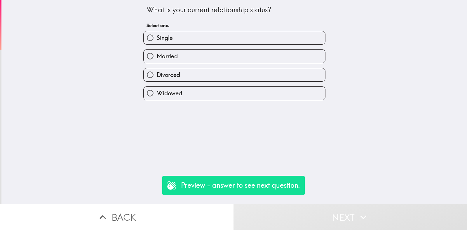
click at [173, 63] on label "Married" at bounding box center [234, 56] width 181 height 13
click at [157, 63] on input "Married" at bounding box center [150, 56] width 13 height 13
radio input "true"
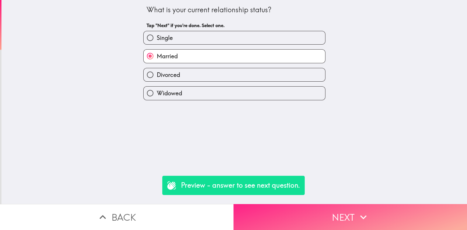
click at [373, 212] on button "Next" at bounding box center [349, 217] width 233 height 26
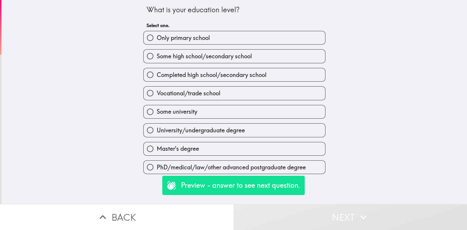
click at [159, 116] on label "Some university" at bounding box center [234, 111] width 181 height 13
click at [157, 116] on input "Some university" at bounding box center [150, 111] width 13 height 13
radio input "true"
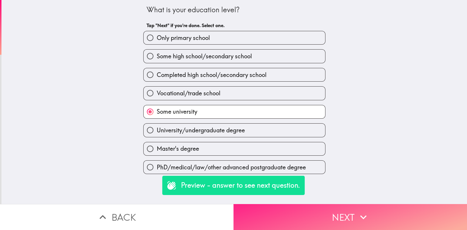
click at [365, 217] on icon "button" at bounding box center [363, 217] width 13 height 13
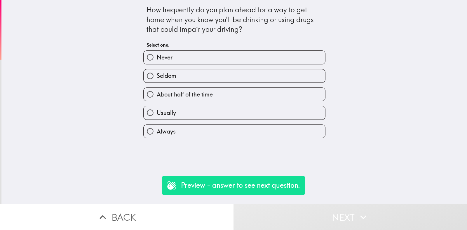
click at [169, 53] on label "Never" at bounding box center [234, 57] width 181 height 13
click at [157, 53] on input "Never" at bounding box center [150, 57] width 13 height 13
radio input "true"
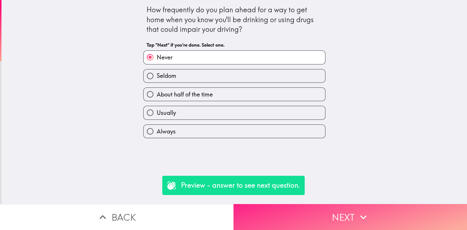
click at [324, 211] on button "Next" at bounding box center [349, 217] width 233 height 26
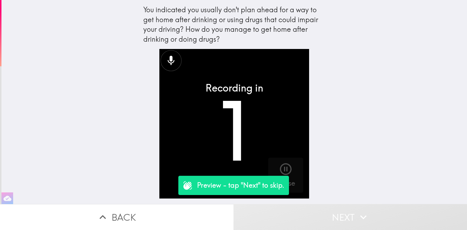
click at [295, 216] on button "Next" at bounding box center [349, 217] width 233 height 26
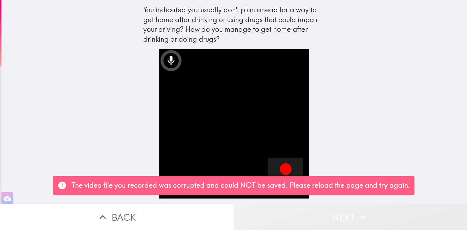
click at [332, 216] on button "Next" at bounding box center [349, 217] width 233 height 26
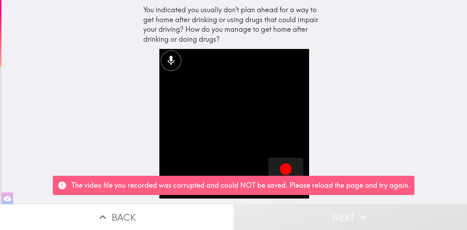
click at [327, 211] on button "Next" at bounding box center [349, 217] width 233 height 26
click at [279, 164] on icon "button" at bounding box center [286, 169] width 14 height 14
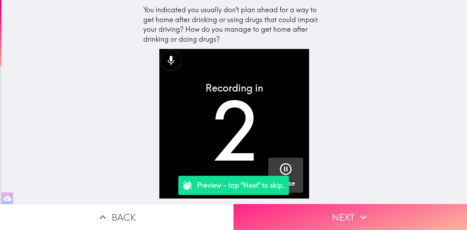
click at [363, 215] on icon "button" at bounding box center [363, 217] width 6 height 4
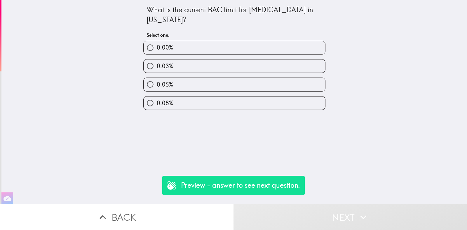
click at [165, 73] on div "0.05%" at bounding box center [232, 82] width 187 height 18
click at [160, 71] on label "0.03%" at bounding box center [234, 66] width 181 height 13
click at [157, 71] on input "0.03%" at bounding box center [150, 66] width 13 height 13
radio input "true"
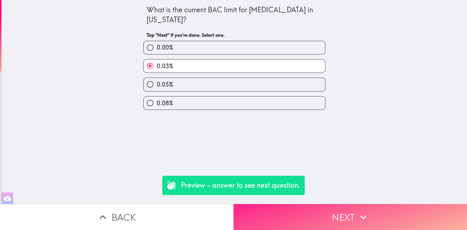
click at [377, 210] on button "Next" at bounding box center [349, 217] width 233 height 26
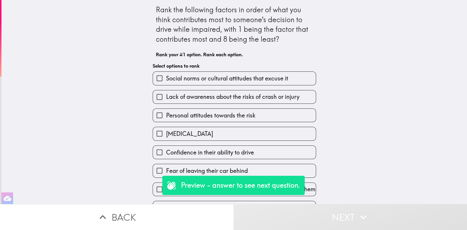
click at [210, 114] on span "Personal attitudes towards the risk" at bounding box center [210, 115] width 89 height 8
click at [166, 114] on input "Personal attitudes towards the risk" at bounding box center [159, 115] width 13 height 13
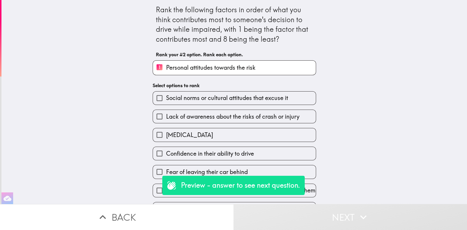
scroll to position [20, 0]
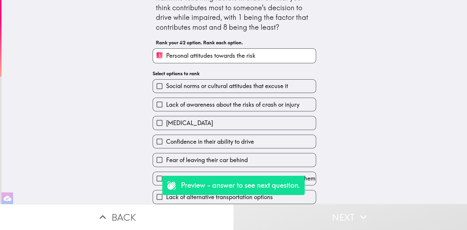
click at [174, 82] on span "Social norms or cultural attitudes that excuse it" at bounding box center [227, 86] width 122 height 8
click at [166, 82] on input "Social norms or cultural attitudes that excuse it" at bounding box center [159, 86] width 13 height 13
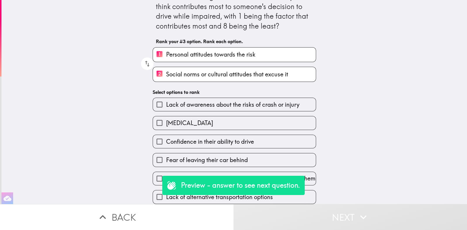
click at [268, 116] on label "[MEDICAL_DATA]" at bounding box center [234, 122] width 163 height 13
click at [166, 116] on input "[MEDICAL_DATA]" at bounding box center [159, 122] width 13 height 13
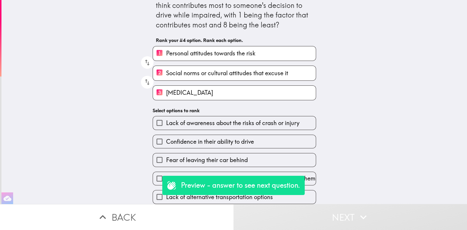
click at [167, 86] on label "3 Peer pressure" at bounding box center [234, 93] width 163 height 14
click at [166, 86] on input "3 Peer pressure" at bounding box center [159, 93] width 13 height 14
click at [183, 138] on span "Confidence in their ability to drive" at bounding box center [210, 142] width 88 height 8
click at [166, 135] on input "Confidence in their ability to drive" at bounding box center [159, 141] width 13 height 13
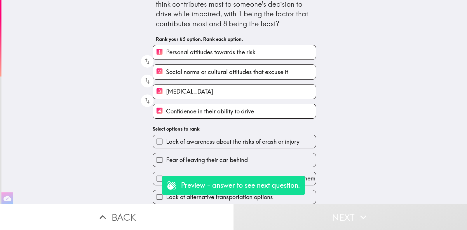
click at [256, 135] on label "Lack of awareness about the risks of crash or injury" at bounding box center [234, 141] width 163 height 13
click at [166, 135] on input "Lack of awareness about the risks of crash or injury" at bounding box center [159, 141] width 13 height 13
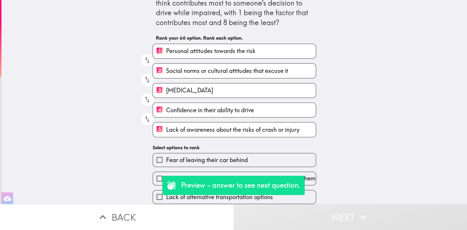
click at [175, 156] on span "Fear of leaving their car behind" at bounding box center [207, 160] width 82 height 8
click at [166, 153] on input "Fear of leaving their car behind" at bounding box center [159, 159] width 13 height 13
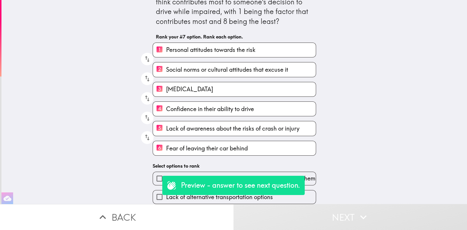
click at [244, 153] on label "6 Fear of leaving their car behind" at bounding box center [234, 148] width 163 height 14
click at [166, 153] on input "6 Fear of leaving their car behind" at bounding box center [159, 148] width 13 height 14
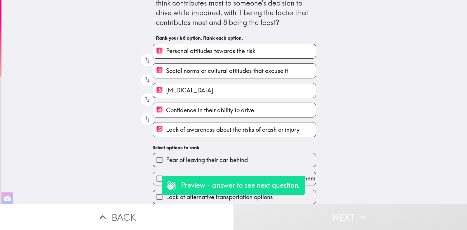
scroll to position [25, 0]
click at [243, 156] on span "Fear of leaving their car behind" at bounding box center [207, 160] width 82 height 8
click at [166, 153] on input "Fear of leaving their car behind" at bounding box center [159, 159] width 13 height 13
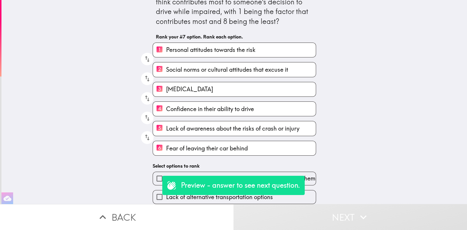
click at [231, 175] on span "Perception that law enforcement is unlikely to arrest them" at bounding box center [240, 178] width 149 height 8
click at [166, 175] on input "Perception that law enforcement is unlikely to arrest them" at bounding box center [159, 178] width 13 height 13
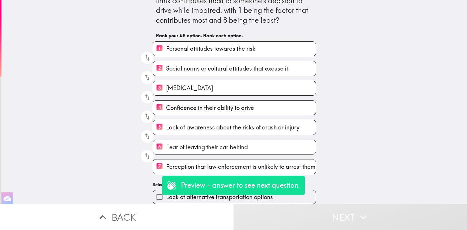
click at [153, 190] on input "Lack of alternative transportation options" at bounding box center [159, 196] width 13 height 13
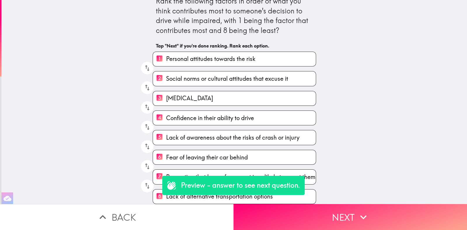
scroll to position [16, 0]
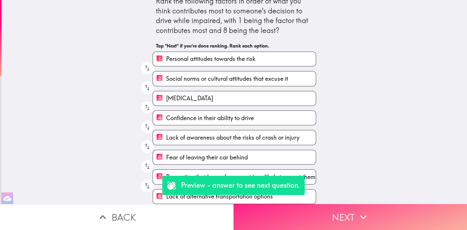
click at [285, 207] on button "Next" at bounding box center [349, 217] width 233 height 26
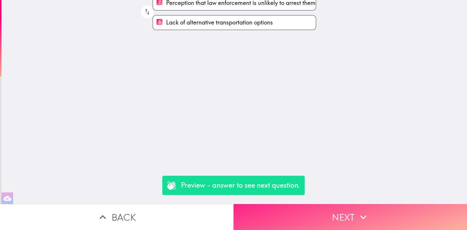
scroll to position [0, 0]
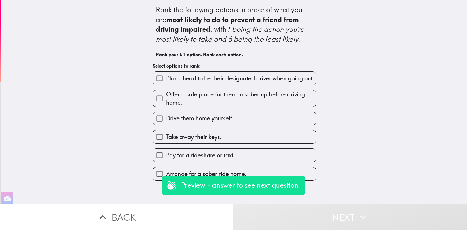
click at [257, 94] on span "Offer a safe place for them to sober up before driving home." at bounding box center [241, 98] width 150 height 16
click at [166, 94] on input "Offer a safe place for them to sober up before driving home." at bounding box center [159, 98] width 13 height 13
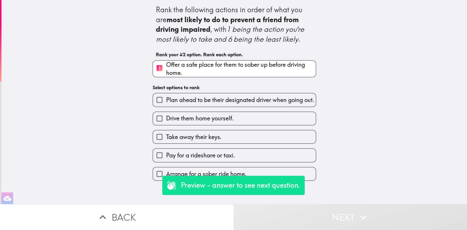
click at [239, 115] on label "Drive them home yourself." at bounding box center [234, 118] width 163 height 13
click at [166, 115] on input "Drive them home yourself." at bounding box center [159, 118] width 13 height 13
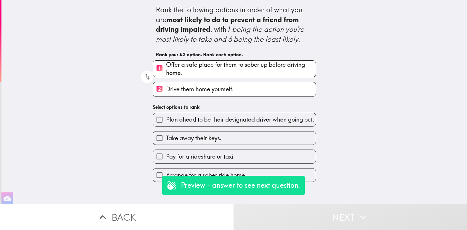
click at [235, 124] on span "Plan ahead to be their designated driver when going out." at bounding box center [240, 120] width 148 height 8
click at [166, 126] on input "Plan ahead to be their designated driver when going out." at bounding box center [159, 119] width 13 height 13
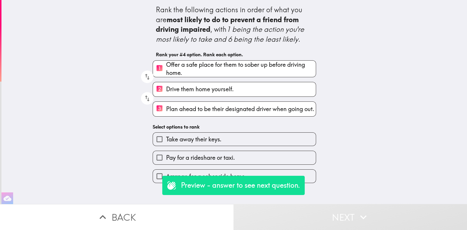
click at [213, 161] on span "Pay for a rideshare or taxi." at bounding box center [200, 158] width 69 height 8
click at [166, 161] on input "Pay for a rideshare or taxi." at bounding box center [159, 157] width 13 height 13
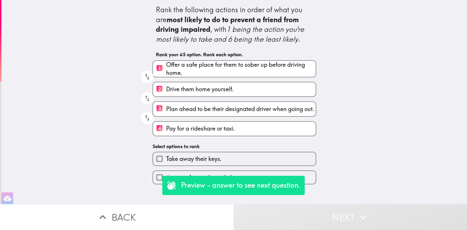
click at [233, 154] on label "Take away their keys." at bounding box center [234, 158] width 163 height 13
click at [166, 154] on input "Take away their keys." at bounding box center [159, 158] width 13 height 13
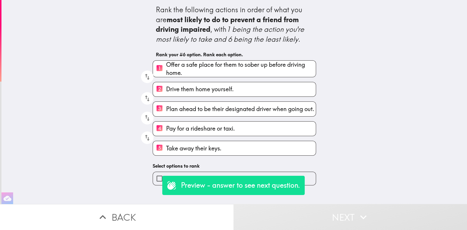
click at [159, 181] on input "Arrange for a sober ride home." at bounding box center [159, 178] width 13 height 13
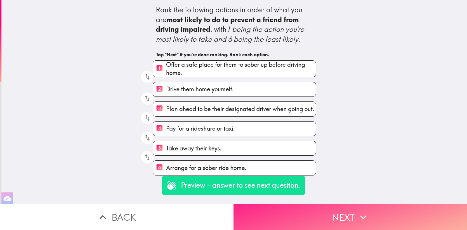
click at [360, 204] on button "Next" at bounding box center [349, 217] width 233 height 26
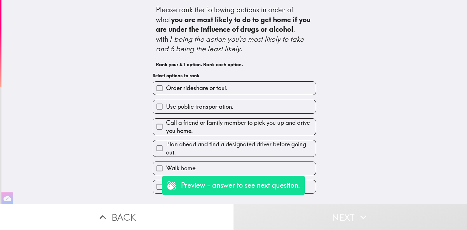
click at [155, 93] on input "Order rideshare or taxi." at bounding box center [159, 88] width 13 height 13
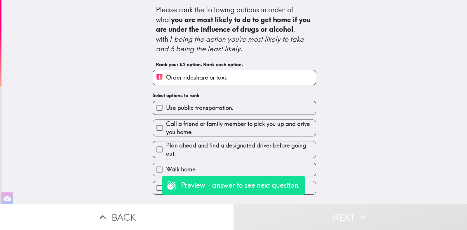
click at [168, 106] on span "Use public transportation." at bounding box center [199, 108] width 67 height 8
click at [166, 106] on input "Use public transportation." at bounding box center [159, 107] width 13 height 13
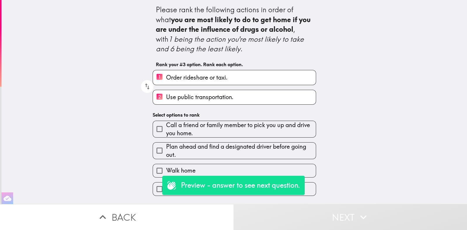
click at [188, 129] on span "Call a friend or family member to pick you up and drive you home." at bounding box center [241, 129] width 150 height 16
click at [166, 129] on input "Call a friend or family member to pick you up and drive you home." at bounding box center [159, 129] width 13 height 13
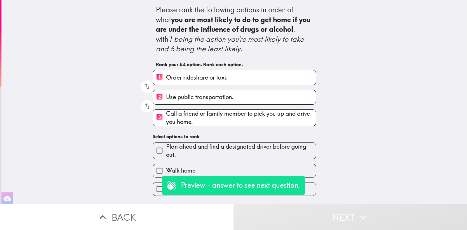
click at [202, 143] on span "Plan ahead and find a designated driver before going out." at bounding box center [241, 151] width 150 height 16
click at [166, 144] on input "Plan ahead and find a designated driver before going out." at bounding box center [159, 150] width 13 height 13
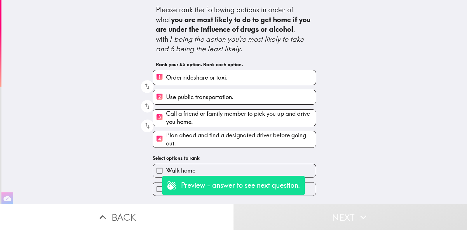
click at [232, 174] on label "Walk home" at bounding box center [234, 170] width 163 height 13
click at [166, 174] on input "Walk home" at bounding box center [159, 170] width 13 height 13
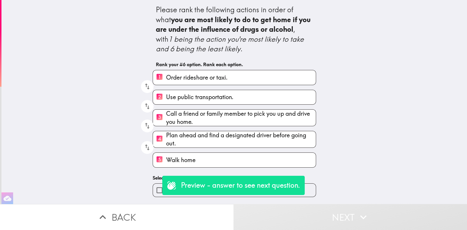
click at [153, 191] on input "Get a sober ride to a safe place to stay." at bounding box center [159, 190] width 13 height 13
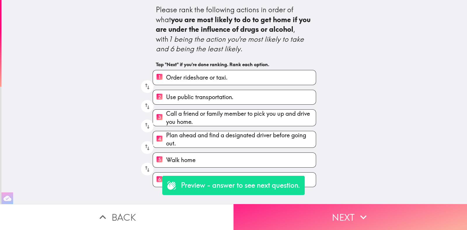
click at [357, 211] on icon "button" at bounding box center [363, 217] width 13 height 13
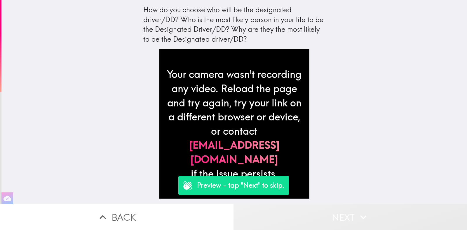
click at [314, 204] on button "Next" at bounding box center [349, 217] width 233 height 26
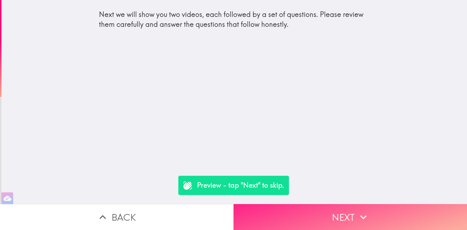
click at [363, 220] on button "Next" at bounding box center [349, 217] width 233 height 26
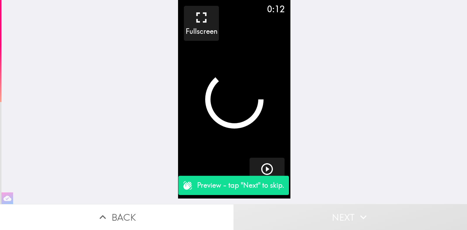
click at [363, 211] on icon "button" at bounding box center [363, 217] width 13 height 13
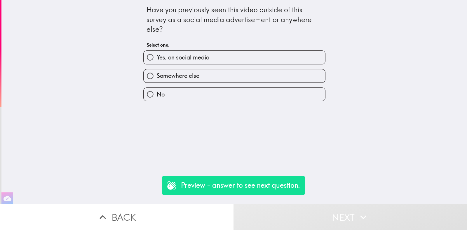
click at [159, 63] on label "Yes, on social media" at bounding box center [234, 57] width 181 height 13
click at [157, 63] on input "Yes, on social media" at bounding box center [150, 57] width 13 height 13
radio input "true"
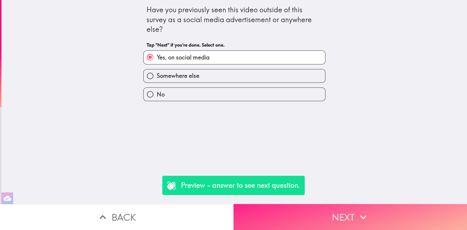
click at [360, 215] on icon "button" at bounding box center [363, 217] width 6 height 4
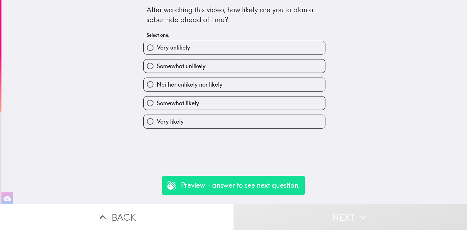
click at [165, 85] on span "Neither unlikely nor likely" at bounding box center [190, 85] width 66 height 8
click at [157, 85] on input "Neither unlikely nor likely" at bounding box center [150, 84] width 13 height 13
radio input "true"
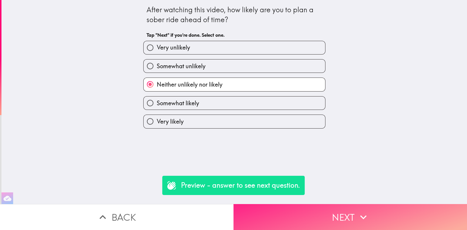
click at [357, 211] on icon "button" at bounding box center [363, 217] width 13 height 13
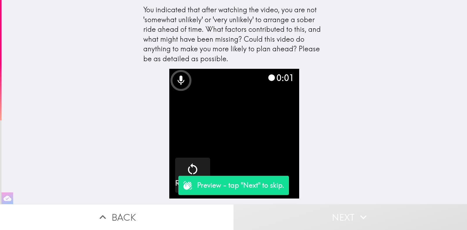
click at [98, 218] on icon "button" at bounding box center [102, 217] width 13 height 13
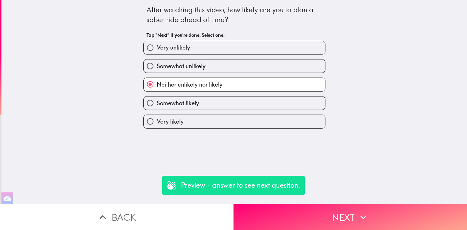
click at [151, 43] on input "Very unlikely" at bounding box center [150, 47] width 13 height 13
radio input "true"
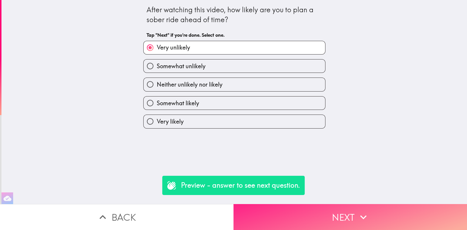
click at [349, 207] on button "Next" at bounding box center [349, 217] width 233 height 26
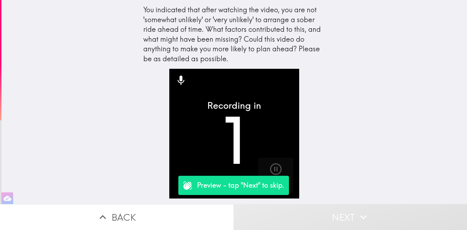
click at [109, 213] on button "Back" at bounding box center [116, 217] width 233 height 26
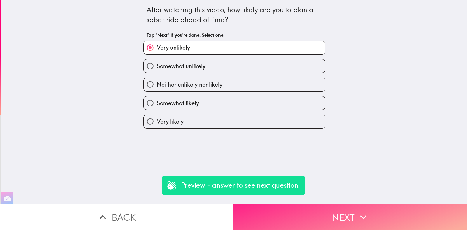
click at [395, 207] on button "Next" at bounding box center [349, 217] width 233 height 26
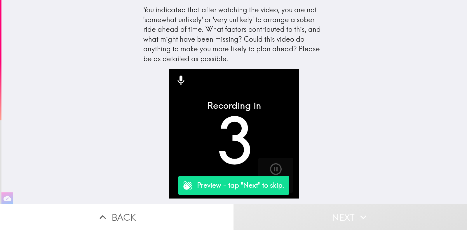
click at [112, 218] on button "Back" at bounding box center [116, 217] width 233 height 26
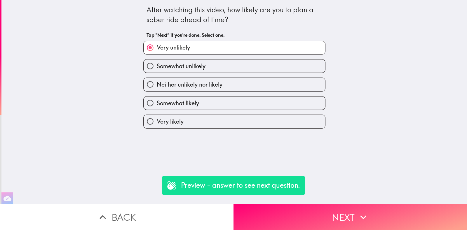
click at [160, 101] on span "Somewhat likely" at bounding box center [178, 103] width 42 height 8
click at [157, 101] on input "Somewhat likely" at bounding box center [150, 103] width 13 height 13
radio input "true"
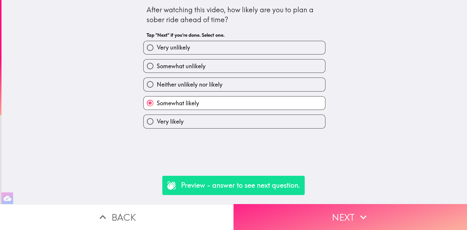
click at [381, 214] on button "Next" at bounding box center [349, 217] width 233 height 26
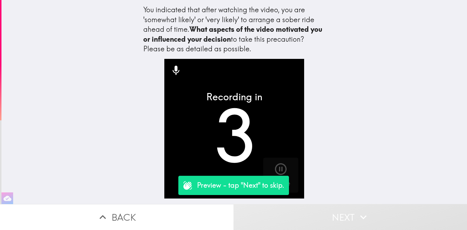
click at [382, 214] on button "Next" at bounding box center [349, 217] width 233 height 26
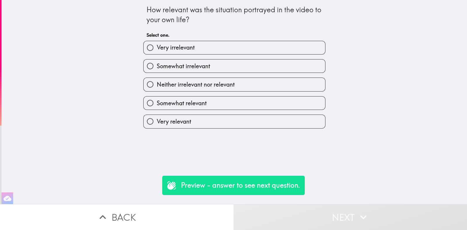
click at [164, 97] on label "Somewhat relevant" at bounding box center [234, 103] width 181 height 13
click at [157, 97] on input "Somewhat relevant" at bounding box center [150, 103] width 13 height 13
radio input "true"
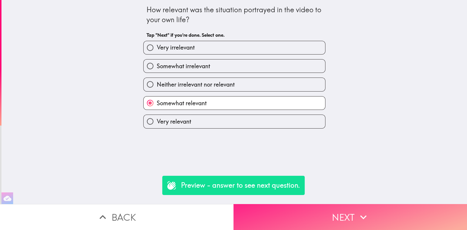
click at [323, 217] on button "Next" at bounding box center [349, 217] width 233 height 26
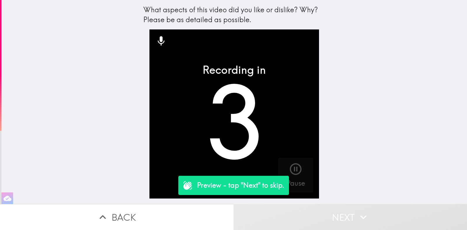
click at [319, 217] on button "Next" at bounding box center [349, 217] width 233 height 26
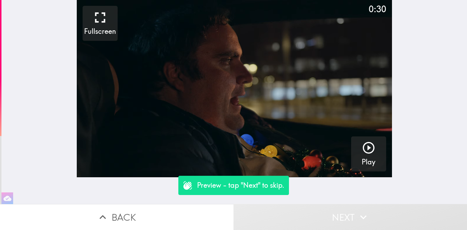
click at [319, 217] on button "Next" at bounding box center [349, 217] width 233 height 26
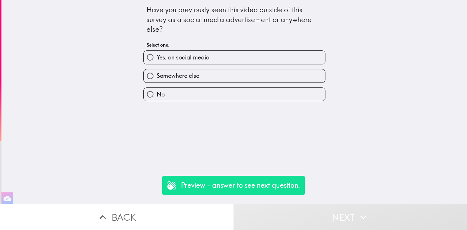
click at [166, 70] on label "Somewhere else" at bounding box center [234, 75] width 181 height 13
click at [157, 70] on input "Somewhere else" at bounding box center [150, 75] width 13 height 13
radio input "true"
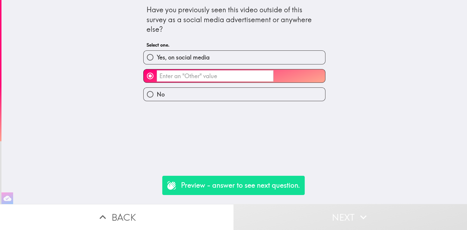
click at [157, 59] on span "Yes, on social media" at bounding box center [183, 57] width 53 height 8
click at [157, 59] on input "Yes, on social media" at bounding box center [150, 57] width 13 height 13
radio input "true"
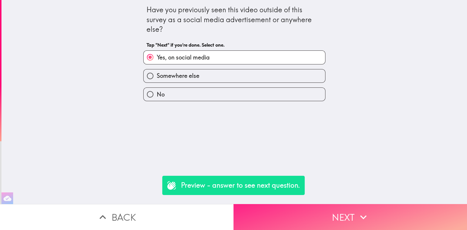
click at [324, 218] on button "Next" at bounding box center [349, 217] width 233 height 26
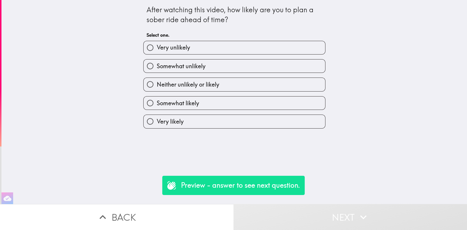
click at [155, 78] on label "Neither unlikely or likely" at bounding box center [234, 84] width 181 height 13
click at [155, 78] on input "Neither unlikely or likely" at bounding box center [150, 84] width 13 height 13
radio input "true"
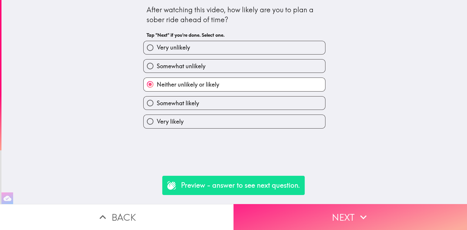
click at [384, 204] on button "Next" at bounding box center [349, 217] width 233 height 26
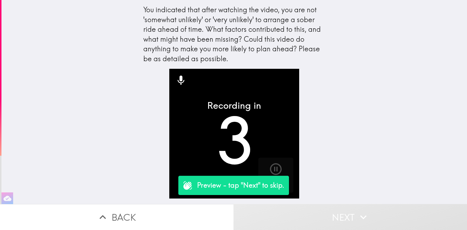
click at [378, 208] on button "Next" at bounding box center [349, 217] width 233 height 26
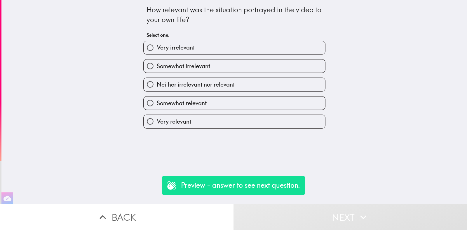
click at [151, 87] on input "Neither irrelevant nor relevant" at bounding box center [150, 84] width 13 height 13
radio input "true"
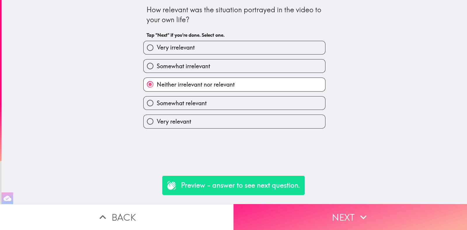
click at [373, 210] on button "Next" at bounding box center [349, 217] width 233 height 26
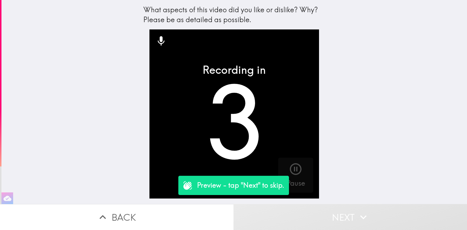
click at [374, 212] on button "Next" at bounding box center [349, 217] width 233 height 26
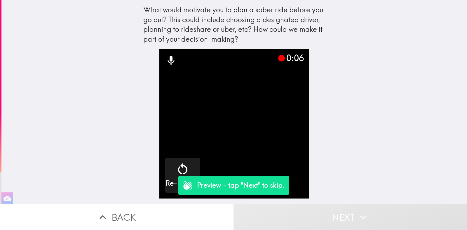
click at [361, 215] on icon "button" at bounding box center [363, 217] width 13 height 13
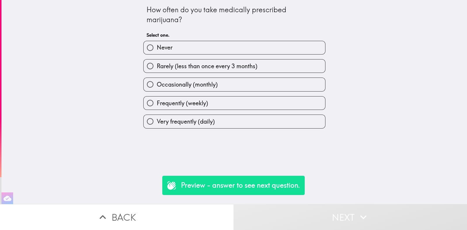
click at [171, 90] on label "Occasionally (monthly)" at bounding box center [234, 84] width 181 height 13
click at [157, 90] on input "Occasionally (monthly)" at bounding box center [150, 84] width 13 height 13
radio input "true"
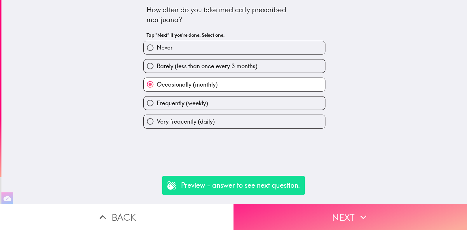
click at [354, 219] on button "Next" at bounding box center [349, 217] width 233 height 26
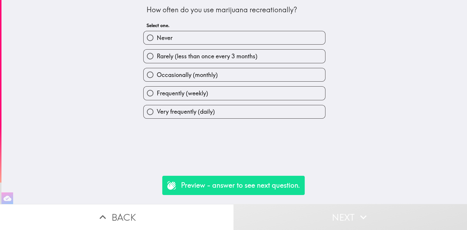
click at [167, 80] on label "Occasionally (monthly)" at bounding box center [234, 74] width 181 height 13
click at [157, 80] on input "Occasionally (monthly)" at bounding box center [150, 74] width 13 height 13
radio input "true"
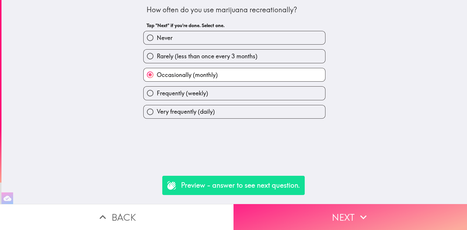
click at [353, 212] on button "Next" at bounding box center [349, 217] width 233 height 26
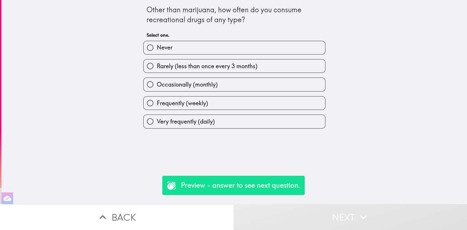
click at [175, 88] on span "Occasionally (monthly)" at bounding box center [187, 85] width 61 height 8
click at [157, 88] on input "Occasionally (monthly)" at bounding box center [150, 84] width 13 height 13
radio input "true"
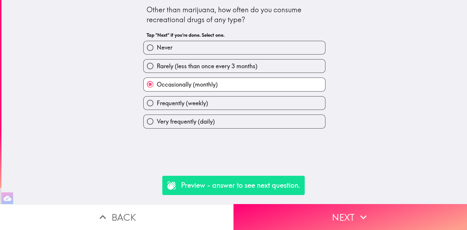
click at [352, 212] on button "Next" at bounding box center [349, 217] width 233 height 26
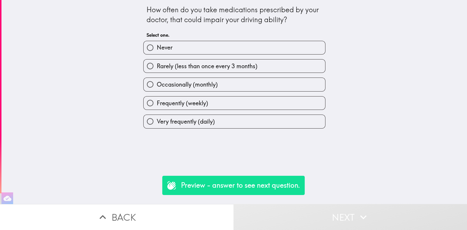
click at [176, 83] on span "Occasionally (monthly)" at bounding box center [187, 85] width 61 height 8
click at [157, 83] on input "Occasionally (monthly)" at bounding box center [150, 84] width 13 height 13
radio input "true"
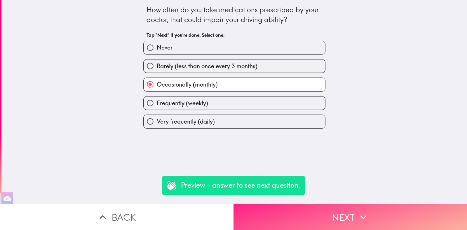
click at [353, 211] on button "Next" at bounding box center [349, 217] width 233 height 26
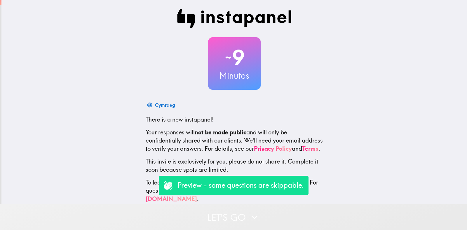
click at [205, 212] on button "Let's go" at bounding box center [233, 217] width 467 height 26
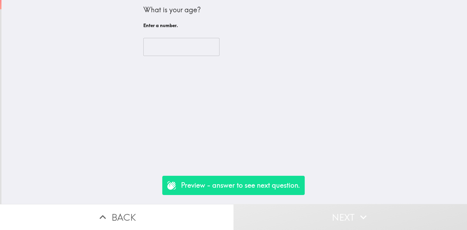
drag, startPoint x: 169, startPoint y: 37, endPoint x: 171, endPoint y: 47, distance: 10.1
click at [171, 47] on div "​" at bounding box center [234, 47] width 182 height 32
click at [171, 47] on input "2" at bounding box center [181, 47] width 76 height 18
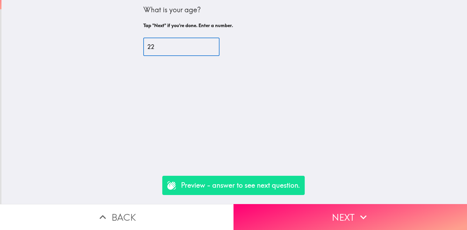
type input "22"
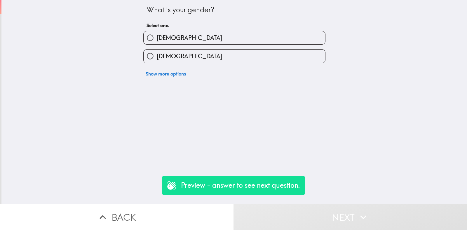
click at [151, 36] on input "[DEMOGRAPHIC_DATA]" at bounding box center [150, 37] width 13 height 13
radio input "true"
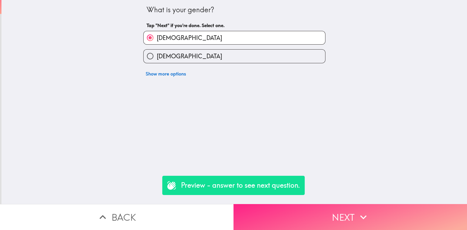
click at [404, 213] on button "Next" at bounding box center [349, 217] width 233 height 26
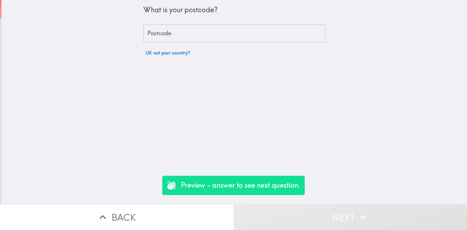
click at [160, 55] on button "UK not your country?" at bounding box center [167, 53] width 49 height 12
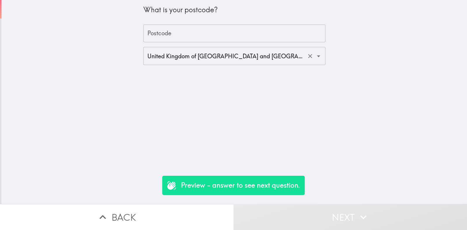
click at [165, 58] on input "United Kingdom of [GEOGRAPHIC_DATA] and [GEOGRAPHIC_DATA] ([GEOGRAPHIC_DATA])" at bounding box center [226, 56] width 160 height 13
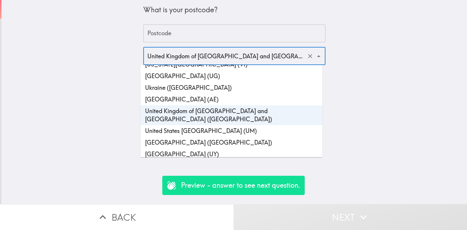
scroll to position [2736, 0]
click at [160, 136] on li "[GEOGRAPHIC_DATA] ([GEOGRAPHIC_DATA])" at bounding box center [231, 142] width 182 height 12
type input "[GEOGRAPHIC_DATA] ([GEOGRAPHIC_DATA])"
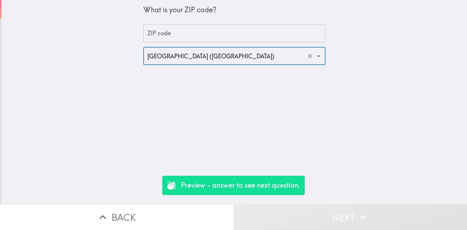
click at [146, 36] on div "ZIP code ZIP code" at bounding box center [234, 34] width 182 height 18
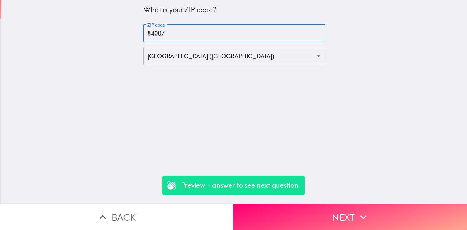
type input "84007"
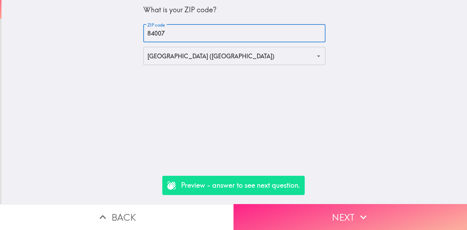
click at [377, 212] on button "Next" at bounding box center [349, 217] width 233 height 26
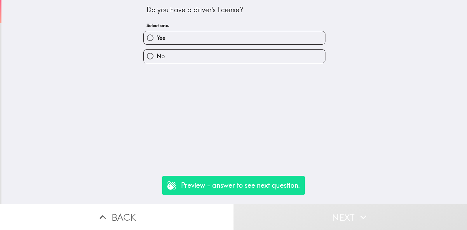
click at [144, 34] on input "Yes" at bounding box center [150, 37] width 13 height 13
radio input "true"
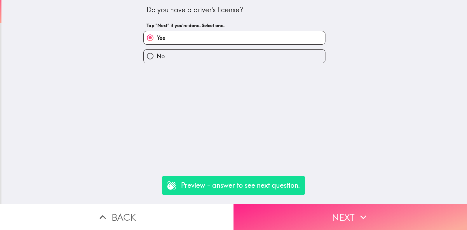
click at [369, 207] on button "Next" at bounding box center [349, 217] width 233 height 26
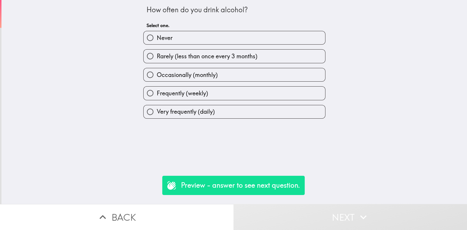
click at [171, 96] on span "Frequently (weekly)" at bounding box center [182, 93] width 51 height 8
click at [157, 96] on input "Frequently (weekly)" at bounding box center [150, 93] width 13 height 13
radio input "true"
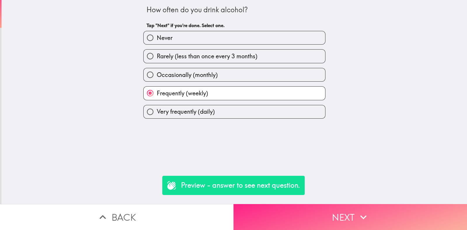
click at [365, 211] on icon "button" at bounding box center [363, 217] width 13 height 13
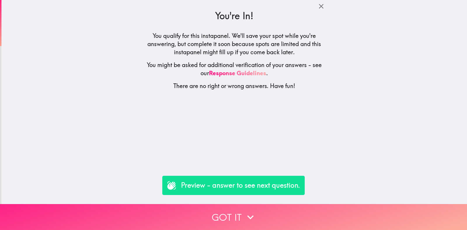
click at [368, 211] on button "Got it" at bounding box center [233, 217] width 467 height 26
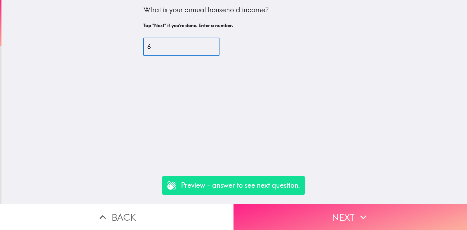
type input "6"
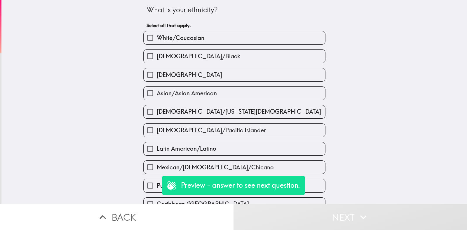
click at [177, 111] on span "[DEMOGRAPHIC_DATA]/[US_STATE][DEMOGRAPHIC_DATA]" at bounding box center [239, 112] width 164 height 8
click at [157, 111] on input "[DEMOGRAPHIC_DATA]/[US_STATE][DEMOGRAPHIC_DATA]" at bounding box center [150, 111] width 13 height 13
checkbox input "true"
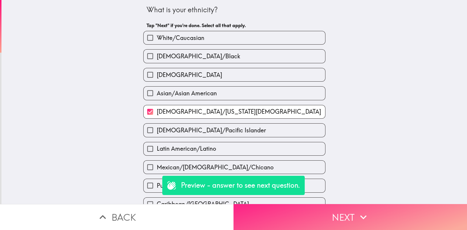
click at [367, 212] on button "Next" at bounding box center [349, 217] width 233 height 26
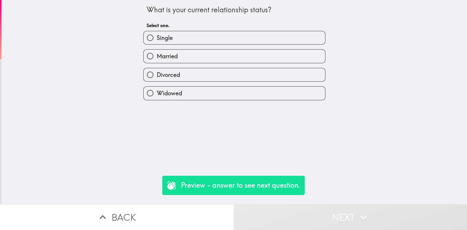
click at [148, 62] on input "Married" at bounding box center [150, 56] width 13 height 13
radio input "true"
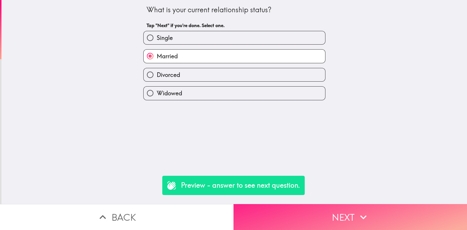
click at [363, 211] on icon "button" at bounding box center [363, 217] width 13 height 13
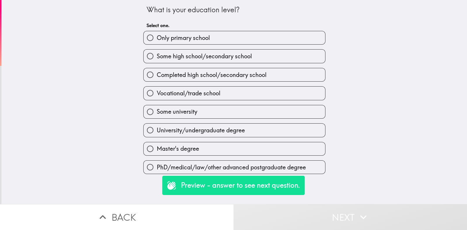
click at [191, 111] on span "Some university" at bounding box center [177, 112] width 41 height 8
click at [157, 111] on input "Some university" at bounding box center [150, 111] width 13 height 13
radio input "true"
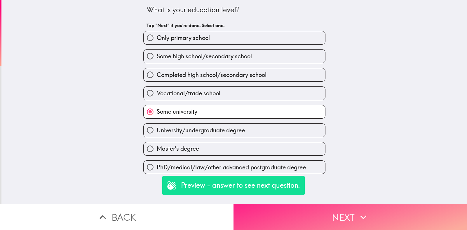
click at [364, 211] on icon "button" at bounding box center [363, 217] width 13 height 13
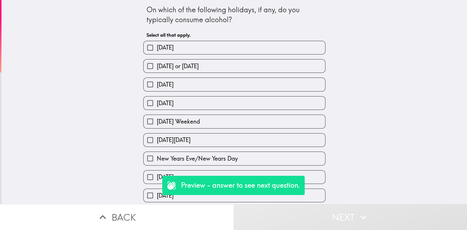
click at [159, 88] on span "[DATE]" at bounding box center [165, 85] width 17 height 8
click at [157, 88] on input "[DATE]" at bounding box center [150, 84] width 13 height 13
checkbox input "true"
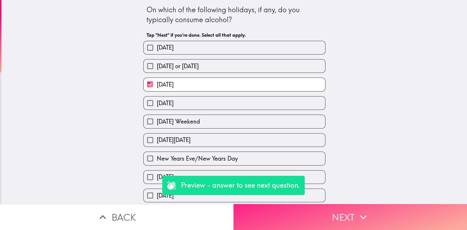
click at [363, 211] on icon "button" at bounding box center [363, 217] width 13 height 13
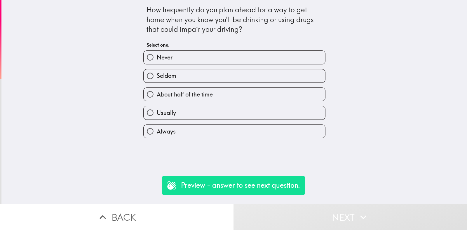
click at [149, 82] on input "Seldom" at bounding box center [150, 75] width 13 height 13
radio input "true"
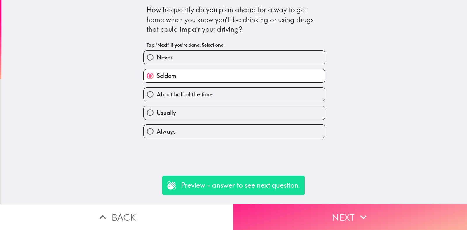
click at [362, 211] on icon "button" at bounding box center [363, 217] width 13 height 13
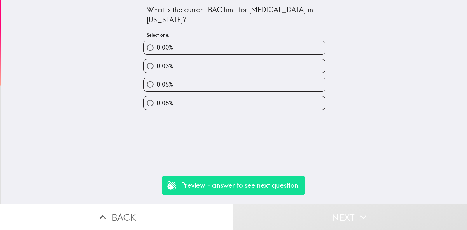
click at [163, 91] on label "0.05%" at bounding box center [234, 84] width 181 height 13
click at [157, 91] on input "0.05%" at bounding box center [150, 84] width 13 height 13
radio input "true"
click at [362, 211] on icon "button" at bounding box center [363, 217] width 13 height 13
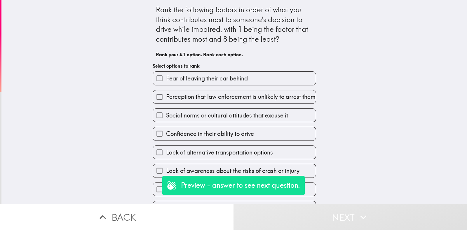
click at [153, 84] on input "Fear of leaving their car behind" at bounding box center [159, 78] width 13 height 13
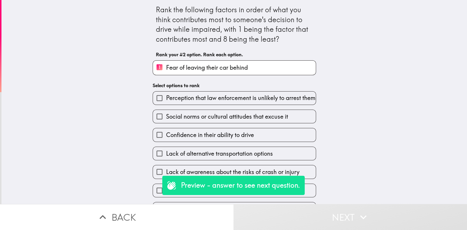
click at [180, 102] on span "Perception that law enforcement is unlikely to arrest them" at bounding box center [240, 98] width 149 height 8
click at [166, 105] on input "Perception that law enforcement is unlikely to arrest them" at bounding box center [159, 98] width 13 height 13
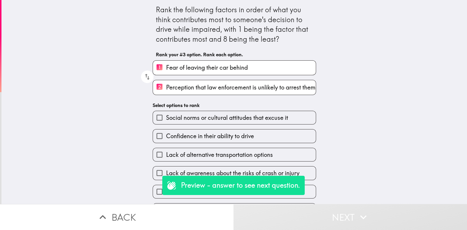
click at [198, 124] on label "Social norms or cultural attitudes that excuse it" at bounding box center [234, 117] width 163 height 13
click at [166, 124] on input "Social norms or cultural attitudes that excuse it" at bounding box center [159, 117] width 13 height 13
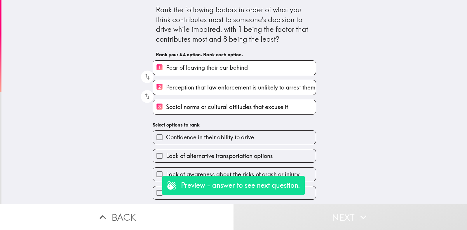
click at [221, 155] on span "Lack of alternative transportation options" at bounding box center [219, 156] width 107 height 8
click at [166, 155] on input "Lack of alternative transportation options" at bounding box center [159, 155] width 13 height 13
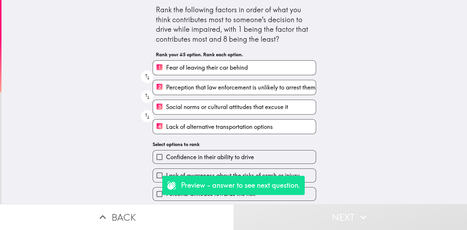
click at [226, 160] on span "Confidence in their ability to drive" at bounding box center [210, 157] width 88 height 8
click at [166, 160] on input "Confidence in their ability to drive" at bounding box center [159, 157] width 13 height 13
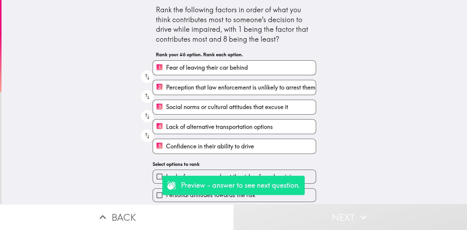
scroll to position [23, 0]
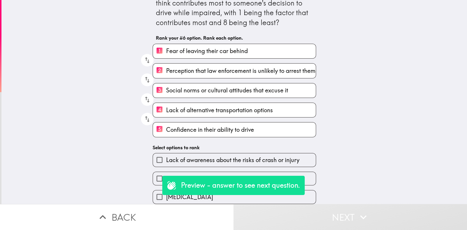
click at [188, 161] on label "Lack of awareness about the risks of crash or injury" at bounding box center [234, 159] width 163 height 13
click at [166, 161] on input "Lack of awareness about the risks of crash or injury" at bounding box center [159, 159] width 13 height 13
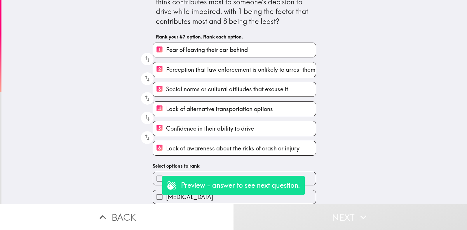
click at [160, 175] on input "Personal attitudes towards the risk" at bounding box center [159, 178] width 13 height 13
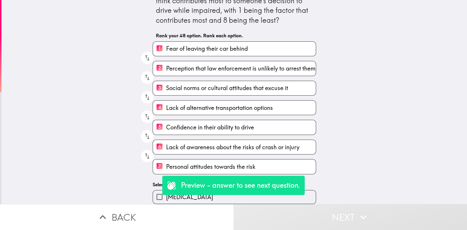
click at [153, 190] on input "[MEDICAL_DATA]" at bounding box center [159, 196] width 13 height 13
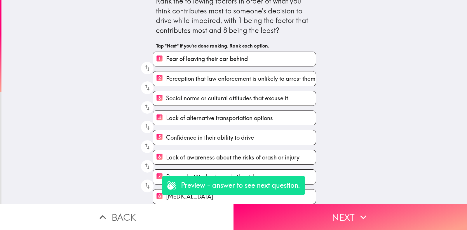
click at [363, 218] on button "Next" at bounding box center [349, 217] width 233 height 26
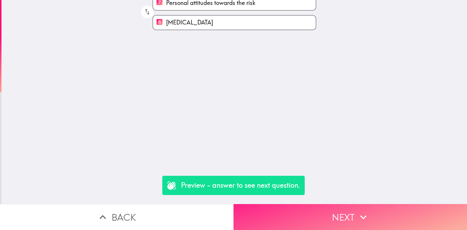
scroll to position [0, 0]
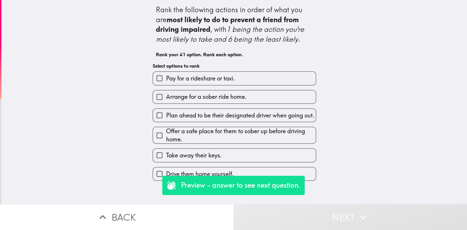
click at [169, 74] on label "Pay for a rideshare or taxi." at bounding box center [234, 78] width 163 height 13
click at [166, 74] on input "Pay for a rideshare or taxi." at bounding box center [159, 78] width 13 height 13
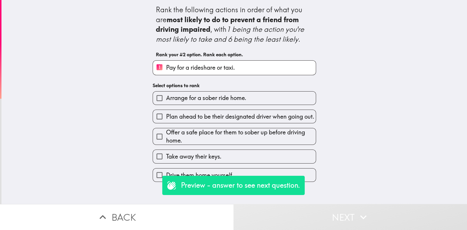
click at [183, 113] on span "Plan ahead to be their designated driver when going out." at bounding box center [240, 117] width 148 height 8
click at [166, 111] on input "Plan ahead to be their designated driver when going out." at bounding box center [159, 116] width 13 height 13
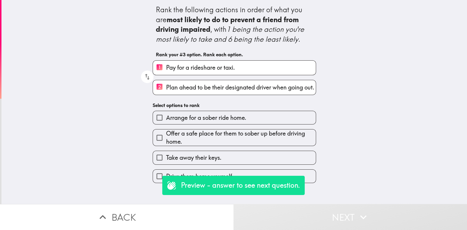
click at [200, 132] on span "Offer a safe place for them to sober up before driving home." at bounding box center [241, 138] width 150 height 16
click at [166, 132] on input "Offer a safe place for them to sober up before driving home." at bounding box center [159, 137] width 13 height 13
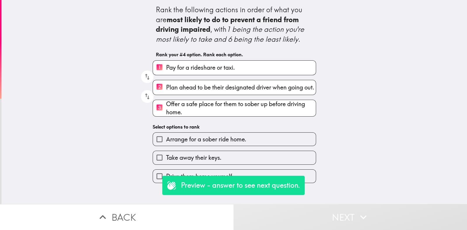
click at [209, 145] on label "Arrange for a sober ride home." at bounding box center [234, 139] width 163 height 13
click at [166, 145] on input "Arrange for a sober ride home." at bounding box center [159, 139] width 13 height 13
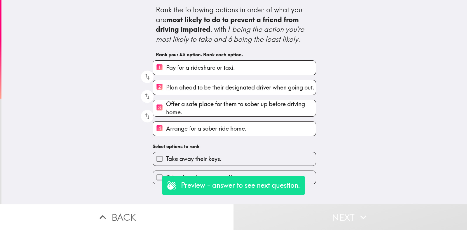
click at [222, 160] on label "Take away their keys." at bounding box center [234, 158] width 163 height 13
click at [166, 160] on input "Take away their keys." at bounding box center [159, 158] width 13 height 13
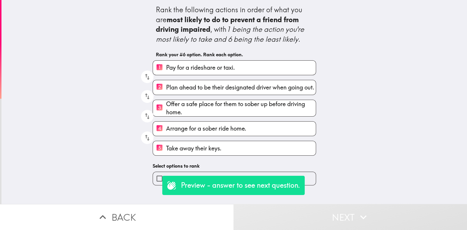
click at [154, 180] on input "Drive them home yourself." at bounding box center [159, 178] width 13 height 13
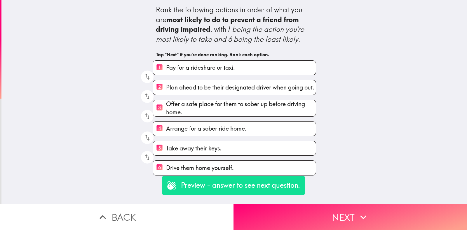
click at [362, 218] on button "Next" at bounding box center [349, 217] width 233 height 26
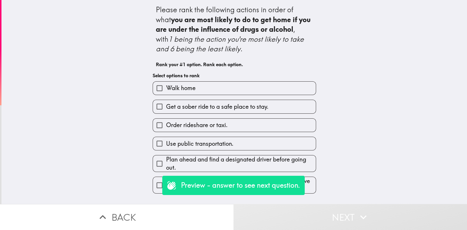
click at [166, 91] on span "Walk home" at bounding box center [180, 88] width 29 height 8
click at [164, 91] on input "Walk home" at bounding box center [159, 88] width 13 height 13
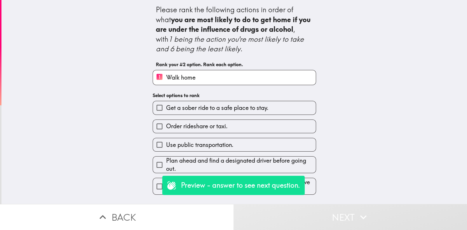
click at [175, 111] on span "Get a sober ride to a safe place to stay." at bounding box center [217, 108] width 102 height 8
click at [166, 111] on input "Get a sober ride to a safe place to stay." at bounding box center [159, 107] width 13 height 13
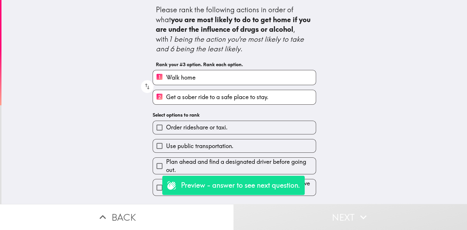
click at [182, 133] on label "Order rideshare or taxi." at bounding box center [234, 127] width 163 height 13
click at [166, 133] on input "Order rideshare or taxi." at bounding box center [159, 127] width 13 height 13
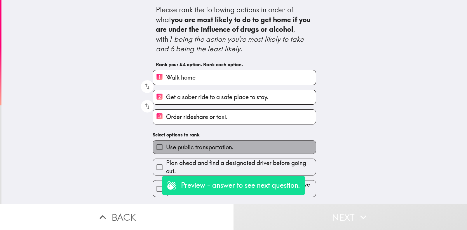
click at [187, 150] on span "Use public transportation." at bounding box center [199, 147] width 67 height 8
click at [166, 150] on input "Use public transportation." at bounding box center [159, 147] width 13 height 13
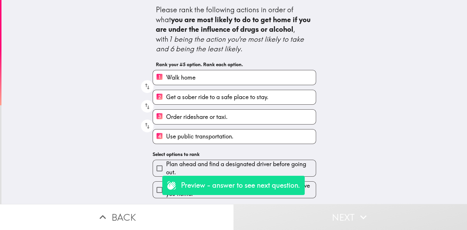
click at [159, 165] on input "Plan ahead and find a designated driver before going out." at bounding box center [159, 168] width 13 height 13
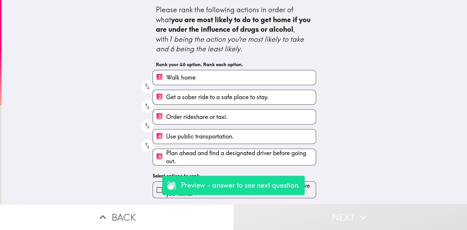
click at [159, 188] on input "Call a friend or family member to pick you up and drive you home." at bounding box center [159, 189] width 13 height 13
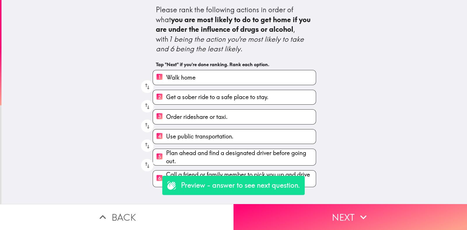
click at [363, 216] on icon "button" at bounding box center [363, 217] width 13 height 13
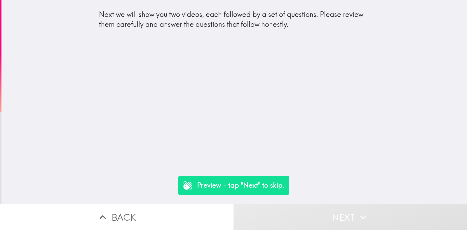
click at [366, 211] on icon "button" at bounding box center [363, 217] width 13 height 13
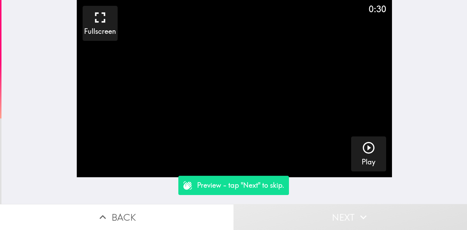
click at [364, 213] on icon "button" at bounding box center [363, 217] width 13 height 13
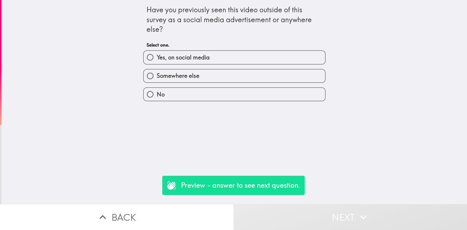
click at [148, 69] on input "Somewhere else" at bounding box center [150, 75] width 13 height 13
radio input "true"
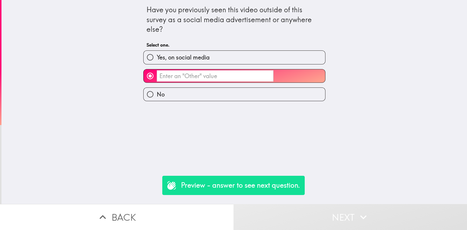
click at [144, 55] on input "Yes, on social media" at bounding box center [150, 57] width 13 height 13
radio input "true"
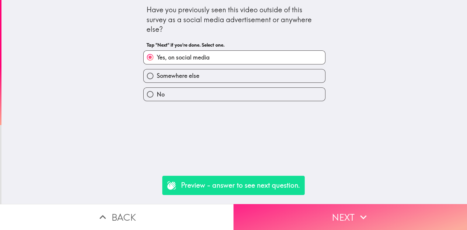
click at [362, 213] on icon "button" at bounding box center [363, 217] width 13 height 13
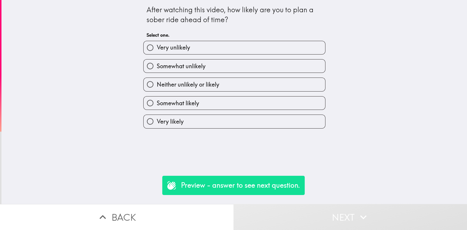
click at [150, 80] on input "Neither unlikely or likely" at bounding box center [150, 84] width 13 height 13
radio input "true"
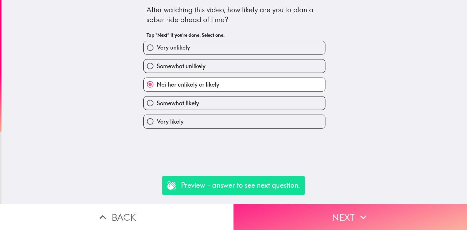
click at [360, 211] on icon "button" at bounding box center [363, 217] width 13 height 13
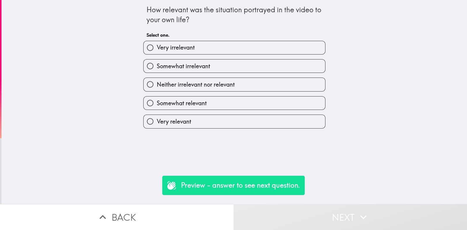
click at [148, 79] on input "Neither irrelevant nor relevant" at bounding box center [150, 84] width 13 height 13
radio input "true"
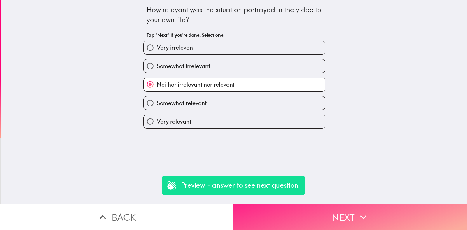
click at [361, 211] on icon "button" at bounding box center [363, 217] width 13 height 13
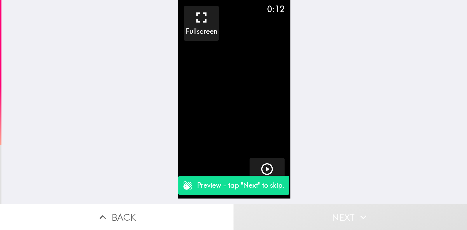
click at [362, 215] on icon "button" at bounding box center [363, 217] width 6 height 4
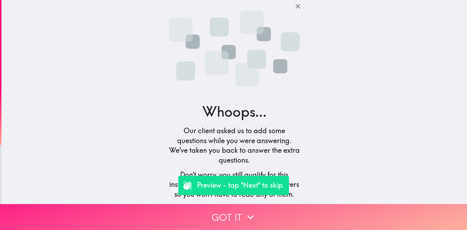
click at [361, 209] on button "Got it" at bounding box center [233, 217] width 467 height 26
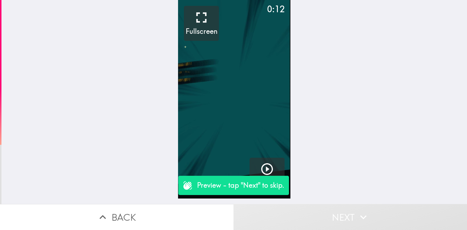
click at [361, 211] on icon "button" at bounding box center [363, 217] width 13 height 13
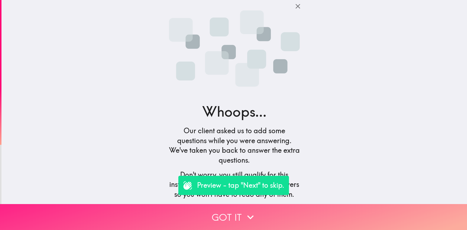
click at [362, 210] on button "Got it" at bounding box center [233, 217] width 467 height 26
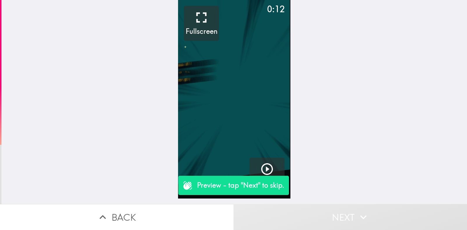
click at [361, 215] on icon "button" at bounding box center [363, 217] width 6 height 4
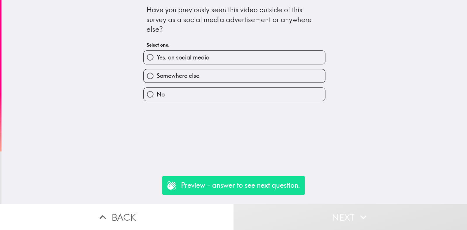
click at [150, 78] on input "Somewhere else" at bounding box center [150, 75] width 13 height 13
radio input "true"
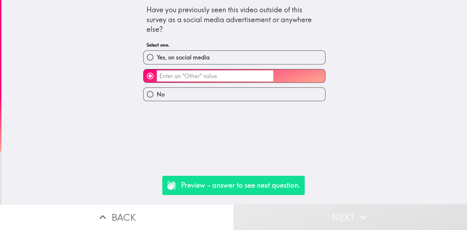
click at [150, 63] on input "Yes, on social media" at bounding box center [150, 57] width 13 height 13
radio input "true"
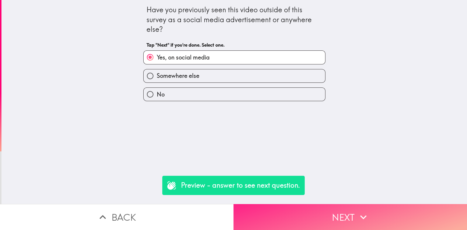
click at [360, 215] on icon "button" at bounding box center [363, 217] width 6 height 4
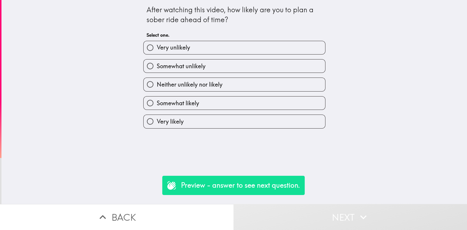
click at [149, 69] on input "Somewhat unlikely" at bounding box center [150, 66] width 13 height 13
radio input "true"
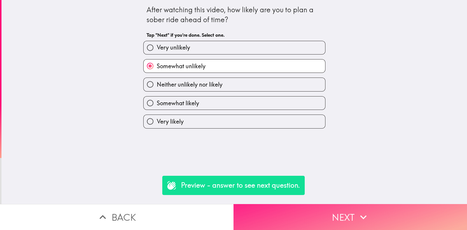
click at [358, 211] on icon "button" at bounding box center [363, 217] width 13 height 13
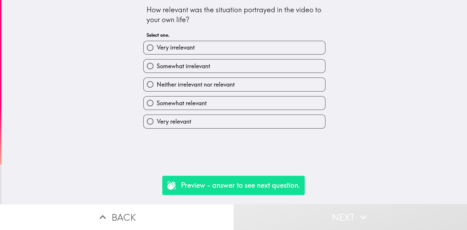
click at [150, 78] on input "Neither irrelevant nor relevant" at bounding box center [150, 84] width 13 height 13
radio input "true"
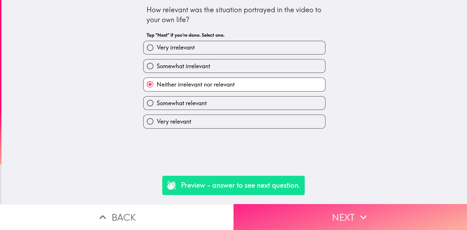
click at [359, 211] on icon "button" at bounding box center [363, 217] width 13 height 13
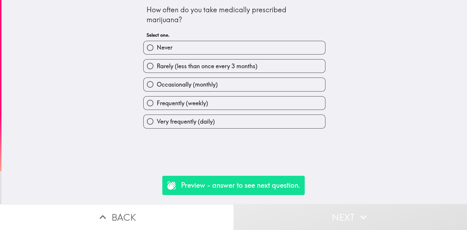
click at [148, 71] on input "Rarely (less than once every 3 months)" at bounding box center [150, 66] width 13 height 13
radio input "true"
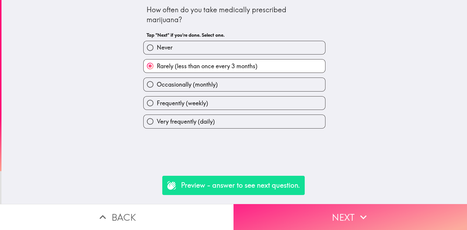
click at [359, 211] on icon "button" at bounding box center [363, 217] width 13 height 13
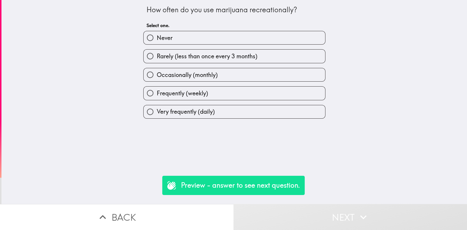
click at [149, 74] on input "Occasionally (monthly)" at bounding box center [150, 74] width 13 height 13
radio input "true"
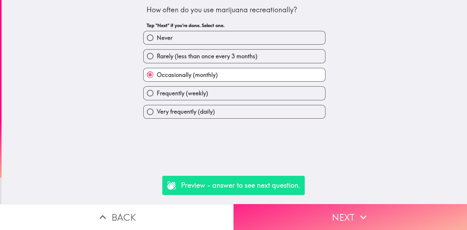
click at [359, 211] on icon "button" at bounding box center [363, 217] width 13 height 13
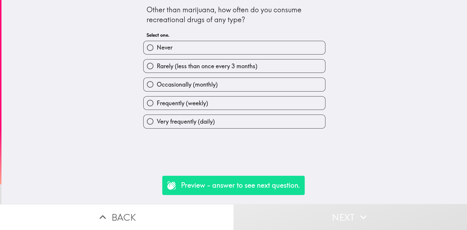
click at [148, 72] on input "Rarely (less than once every 3 months)" at bounding box center [150, 66] width 13 height 13
radio input "true"
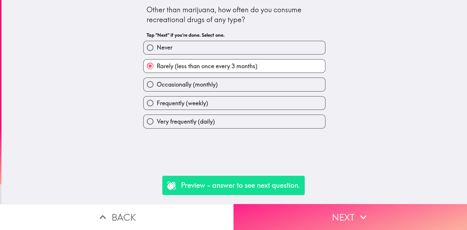
click at [359, 211] on icon "button" at bounding box center [363, 217] width 13 height 13
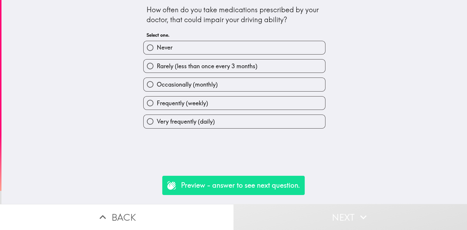
click at [148, 78] on input "Occasionally (monthly)" at bounding box center [150, 84] width 13 height 13
radio input "true"
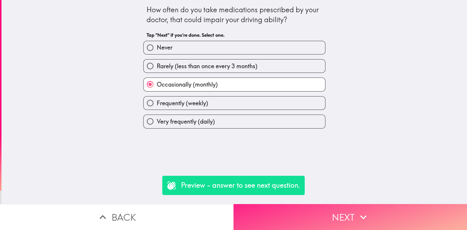
click at [358, 212] on icon "button" at bounding box center [363, 217] width 13 height 13
